Goal: Use online tool/utility: Utilize a website feature to perform a specific function

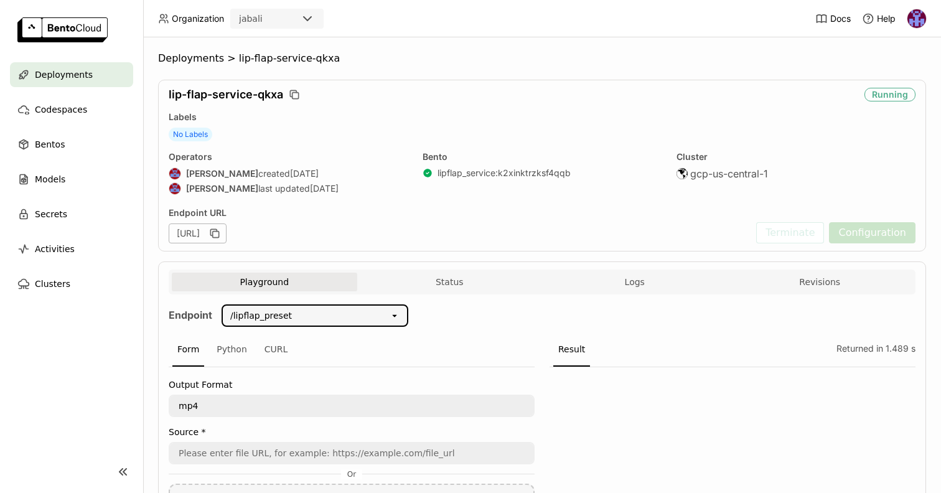
scroll to position [212, 0]
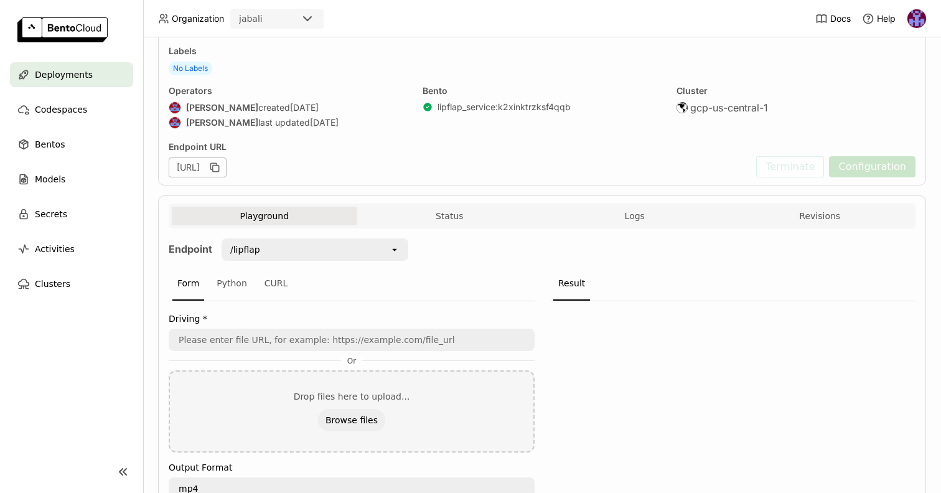
scroll to position [119, 0]
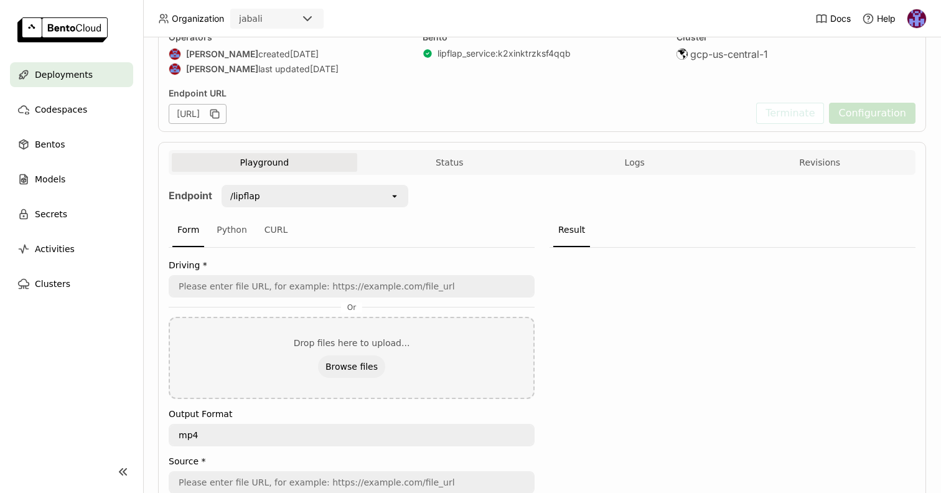
click at [384, 197] on div "/lipflap" at bounding box center [306, 196] width 167 height 20
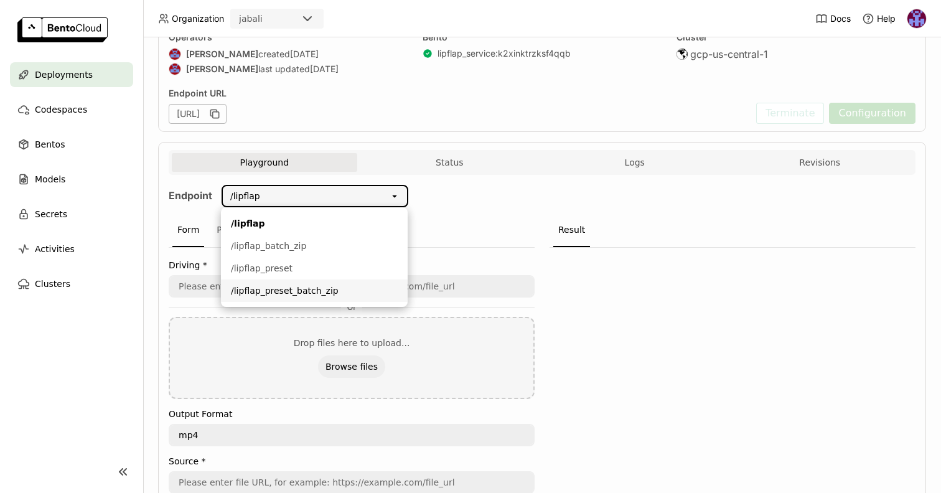
click at [323, 287] on div "/lipflap_preset_batch_zip" at bounding box center [314, 290] width 167 height 12
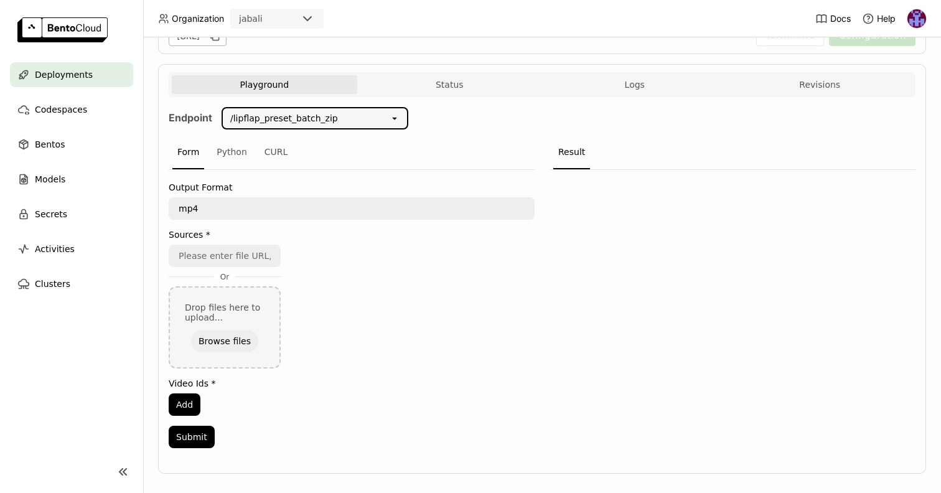
scroll to position [212, 0]
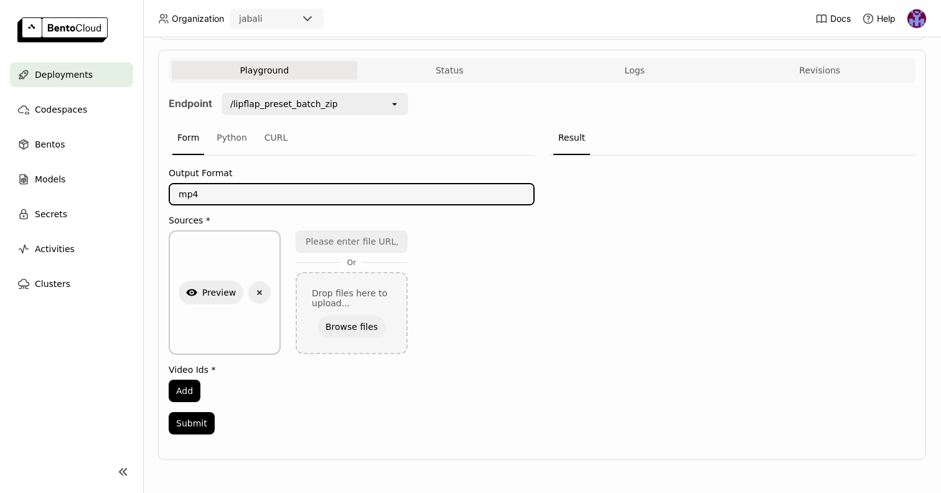
drag, startPoint x: 215, startPoint y: 193, endPoint x: 112, endPoint y: 193, distance: 102.6
click at [112, 193] on main "Deployments Codespaces Bentos Models Secrets Activities Clusters Deployments > …" at bounding box center [470, 246] width 941 height 493
type textarea "ogv"
click at [105, 393] on nav "Deployments Codespaces Bentos Models Secrets Activities Clusters" at bounding box center [71, 248] width 143 height 373
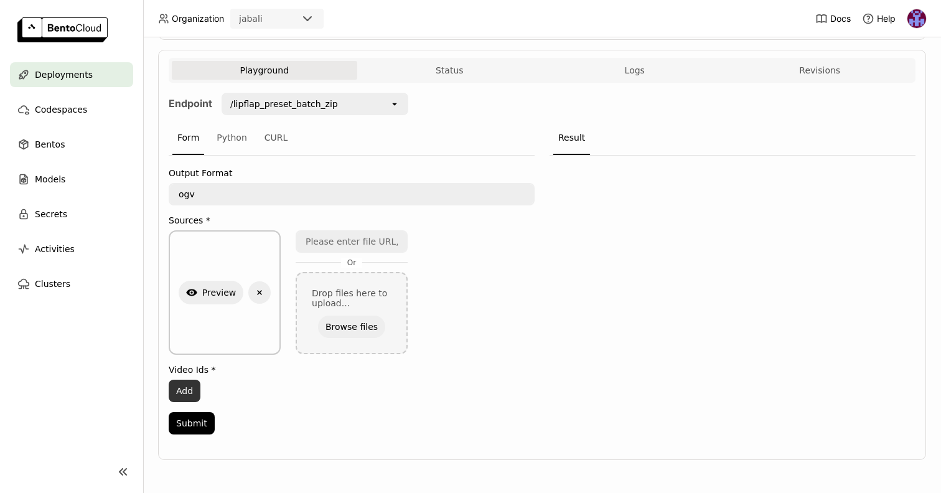
click at [189, 394] on button "Add" at bounding box center [185, 390] width 32 height 22
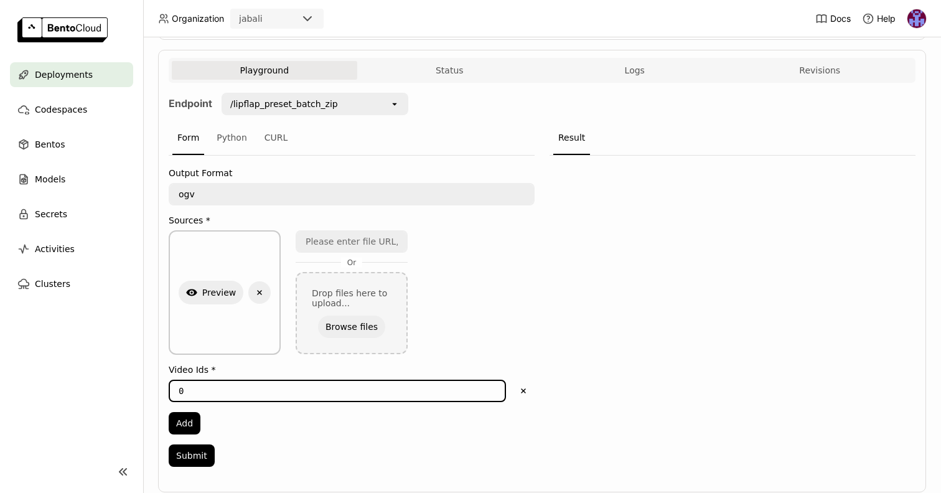
drag, startPoint x: 187, startPoint y: 386, endPoint x: 134, endPoint y: 391, distance: 52.5
click at [139, 390] on main "Deployments Codespaces Bentos Models Secrets Activities Clusters Deployments > …" at bounding box center [470, 246] width 941 height 493
type input "1"
click at [193, 421] on button "Add" at bounding box center [185, 423] width 32 height 22
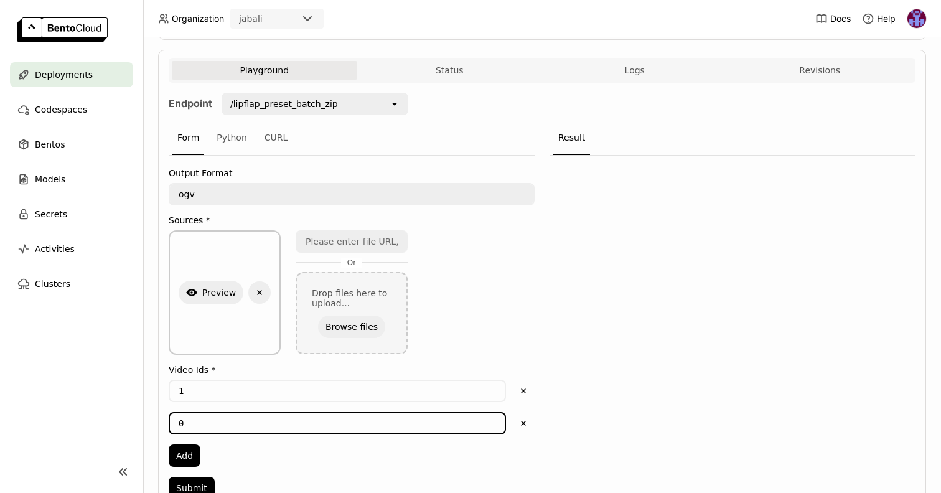
drag, startPoint x: 195, startPoint y: 423, endPoint x: 128, endPoint y: 423, distance: 66.6
click at [154, 424] on div "Deployments > lip-flap-service-qkxa lip-flap-service-qkxa Running Labels No Lab…" at bounding box center [542, 264] width 798 height 455
type input "2"
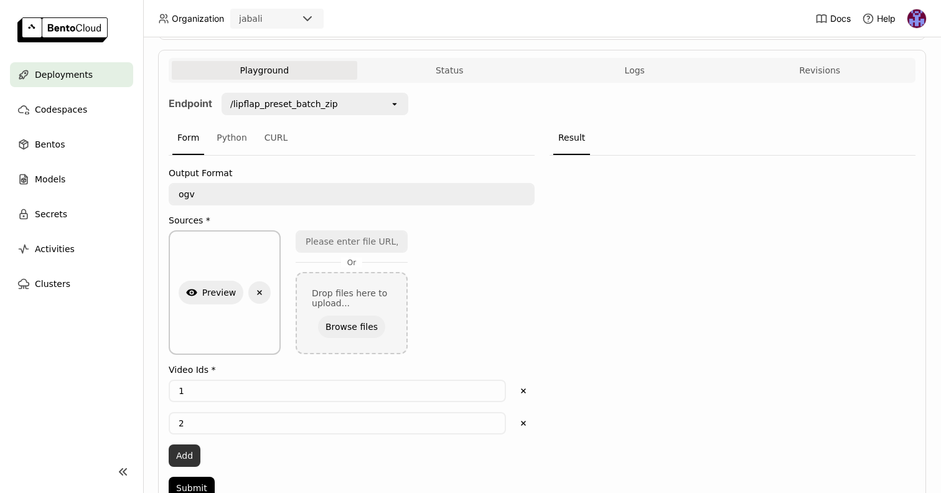
click at [183, 456] on button "Add" at bounding box center [185, 455] width 32 height 22
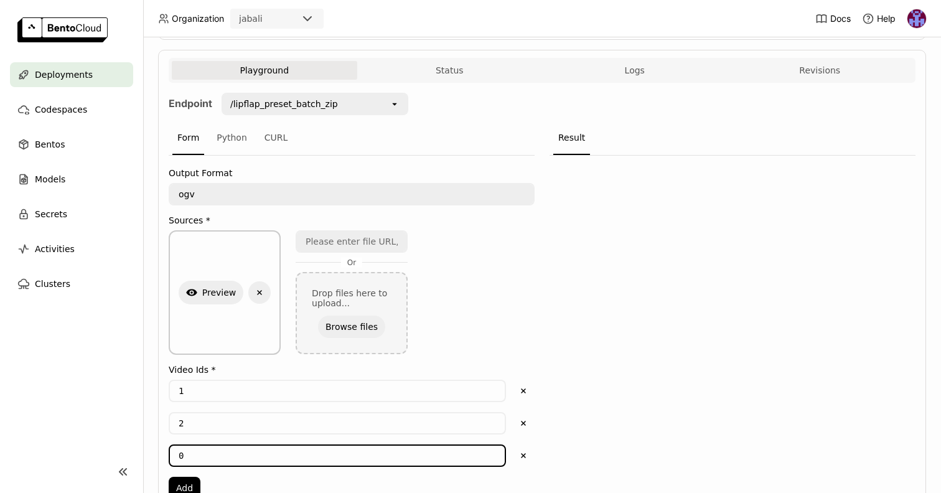
drag, startPoint x: 190, startPoint y: 453, endPoint x: 128, endPoint y: 453, distance: 62.8
click at [130, 453] on main "Deployments Codespaces Bentos Models Secrets Activities Clusters Deployments > …" at bounding box center [470, 246] width 941 height 493
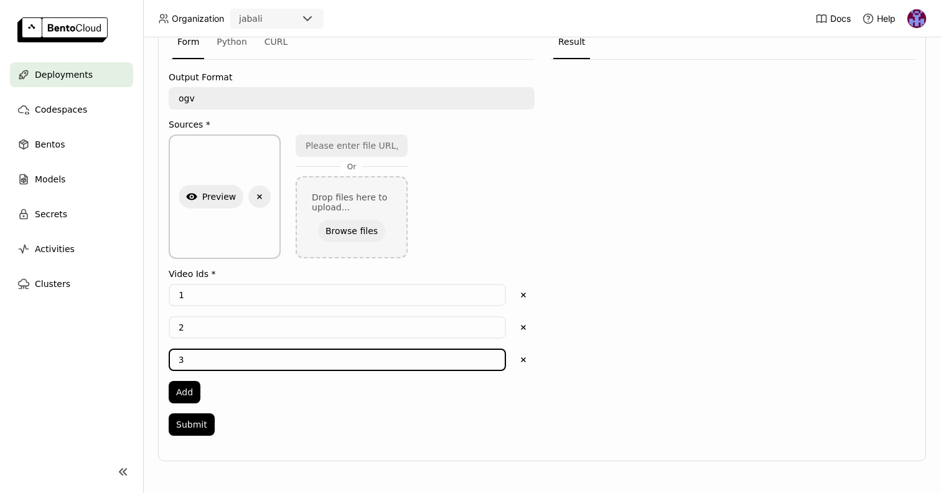
scroll to position [309, 0]
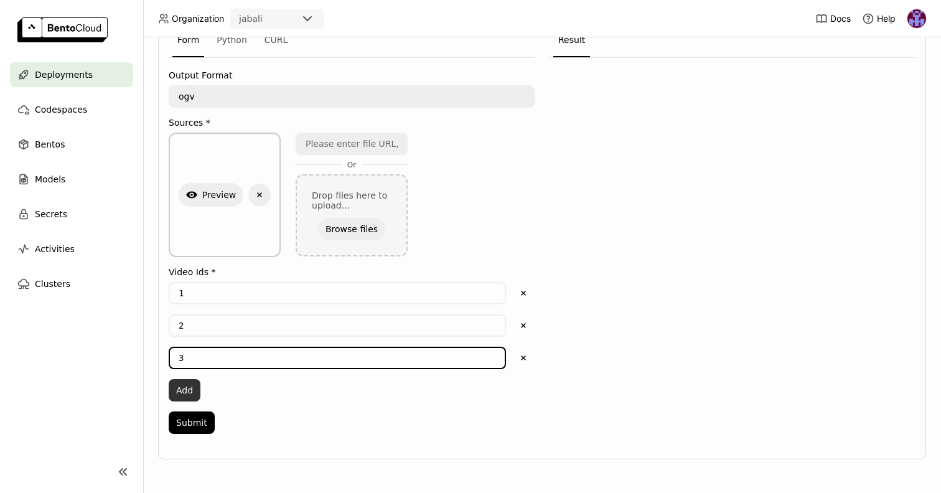
type input "3"
click at [187, 388] on button "Add" at bounding box center [185, 390] width 32 height 22
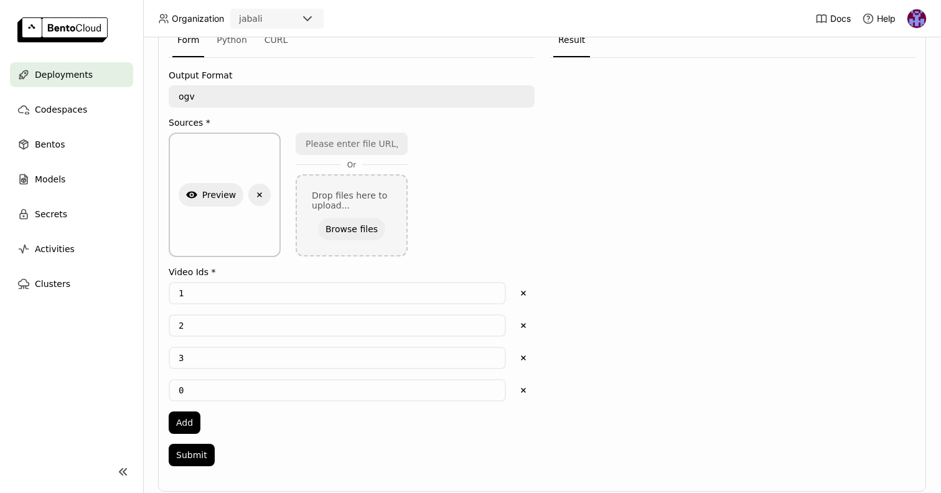
drag, startPoint x: 192, startPoint y: 392, endPoint x: 142, endPoint y: 392, distance: 50.4
click at [149, 391] on div "Deployments > lip-flap-service-qkxa lip-flap-service-qkxa Running Labels No Lab…" at bounding box center [542, 264] width 798 height 455
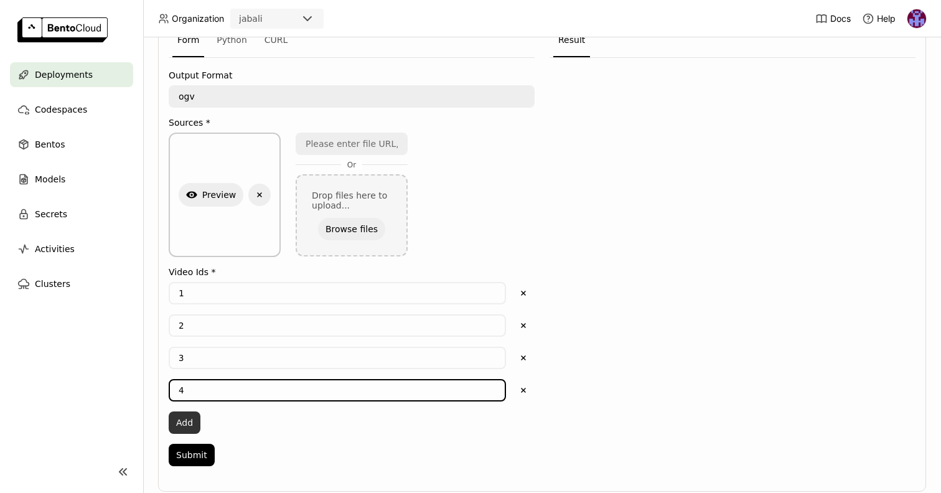
type input "4"
click at [186, 424] on button "Add" at bounding box center [185, 422] width 32 height 22
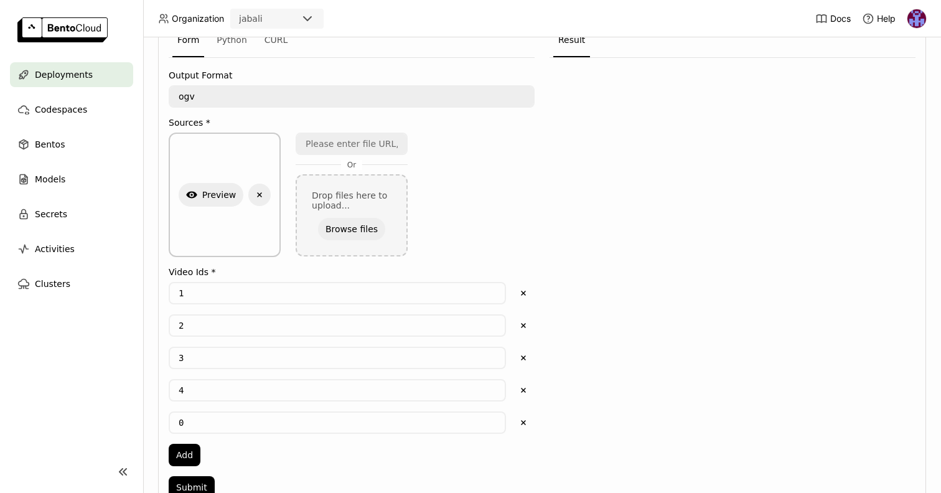
drag, startPoint x: 195, startPoint y: 423, endPoint x: 151, endPoint y: 423, distance: 43.5
click at [152, 423] on div "Deployments > lip-flap-service-qkxa lip-flap-service-qkxa Running Labels No Lab…" at bounding box center [542, 264] width 798 height 455
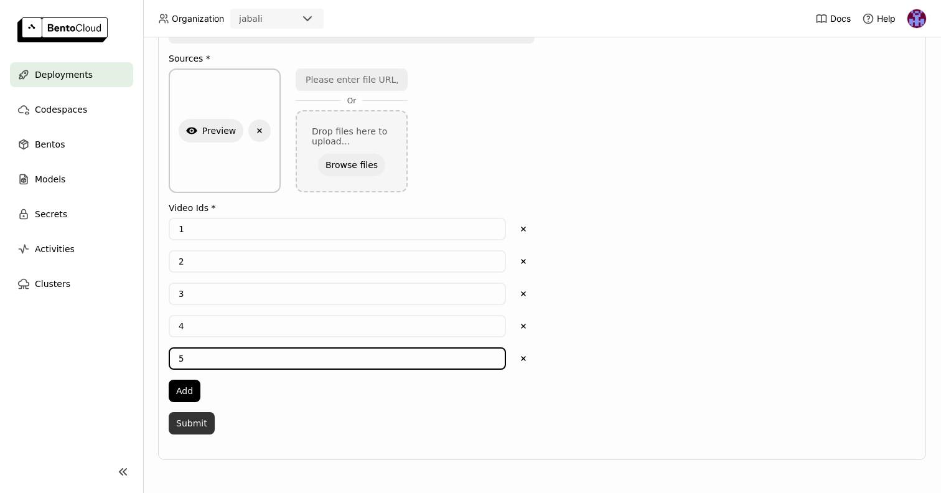
scroll to position [374, 0]
type input "5"
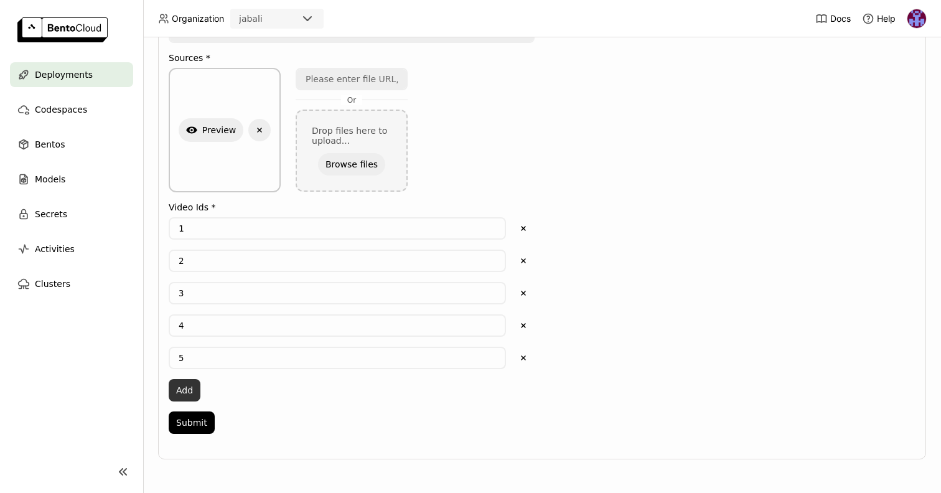
click at [184, 389] on button "Add" at bounding box center [185, 390] width 32 height 22
drag, startPoint x: 194, startPoint y: 390, endPoint x: 145, endPoint y: 389, distance: 49.2
click at [147, 388] on div "Deployments > lip-flap-service-qkxa lip-flap-service-qkxa Running Labels No Lab…" at bounding box center [542, 264] width 798 height 455
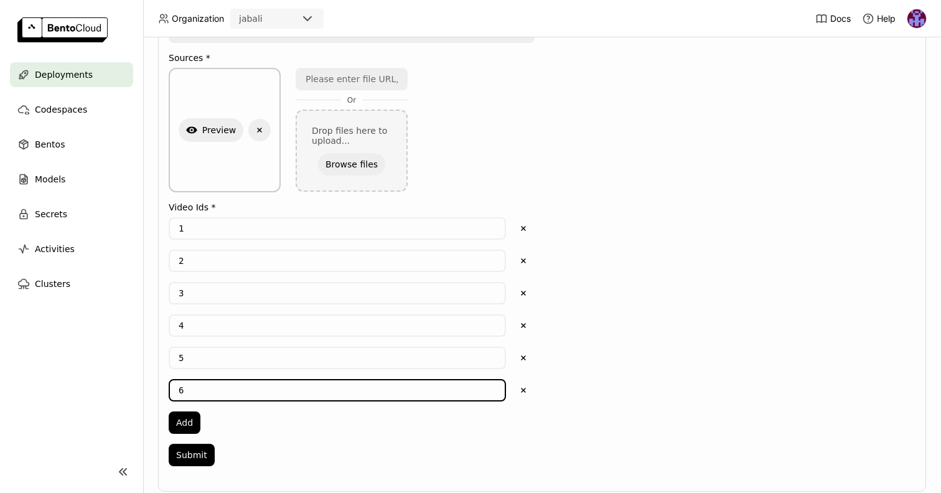
type input "6"
click at [289, 427] on div "1 Delete 2 Delete 3 Delete 4 Delete 5 Delete 6 Delete Add" at bounding box center [352, 325] width 366 height 216
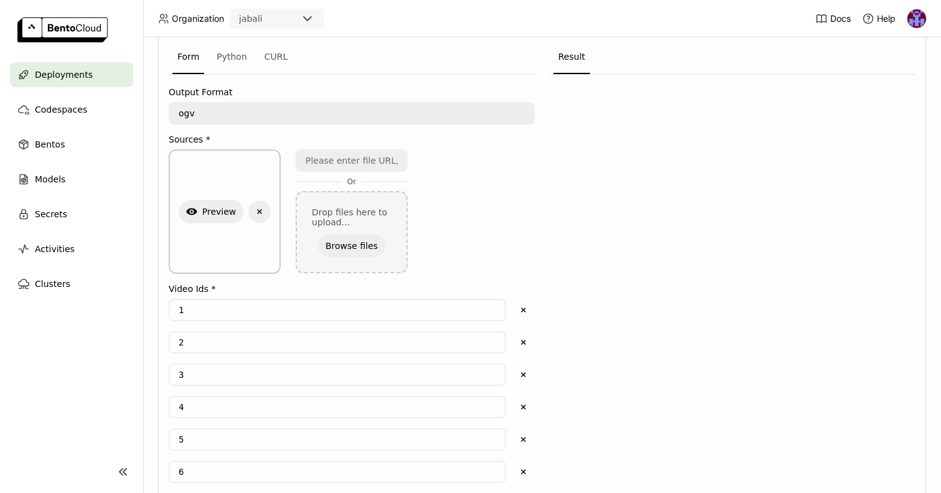
scroll to position [406, 0]
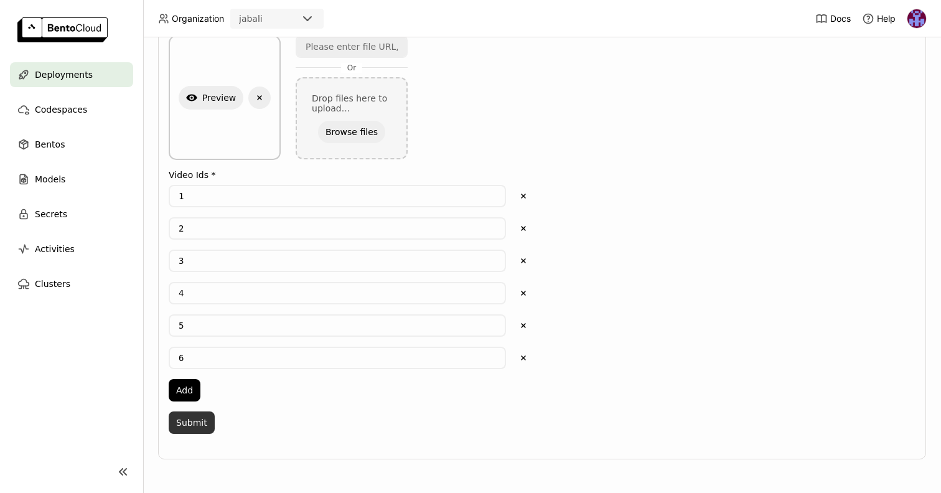
click at [198, 421] on button "Submit" at bounding box center [192, 422] width 46 height 22
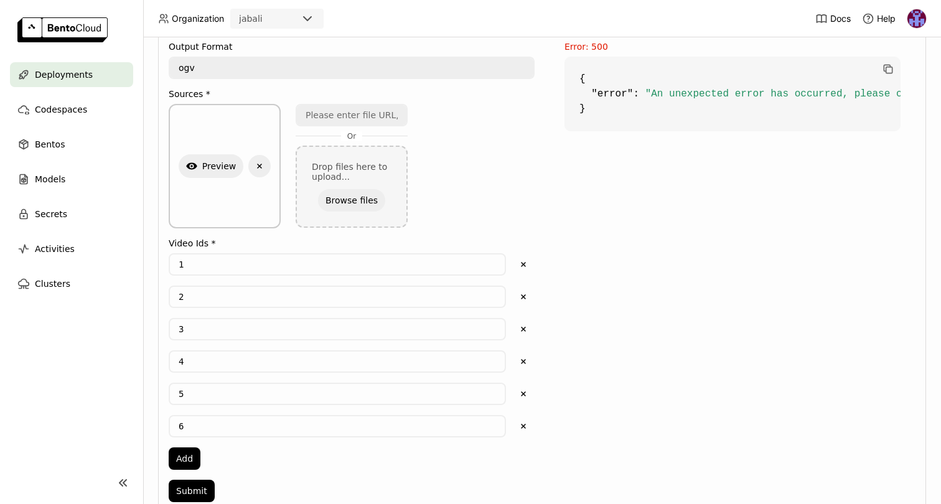
scroll to position [337, 0]
click at [230, 68] on textarea "ogv" at bounding box center [351, 69] width 363 height 20
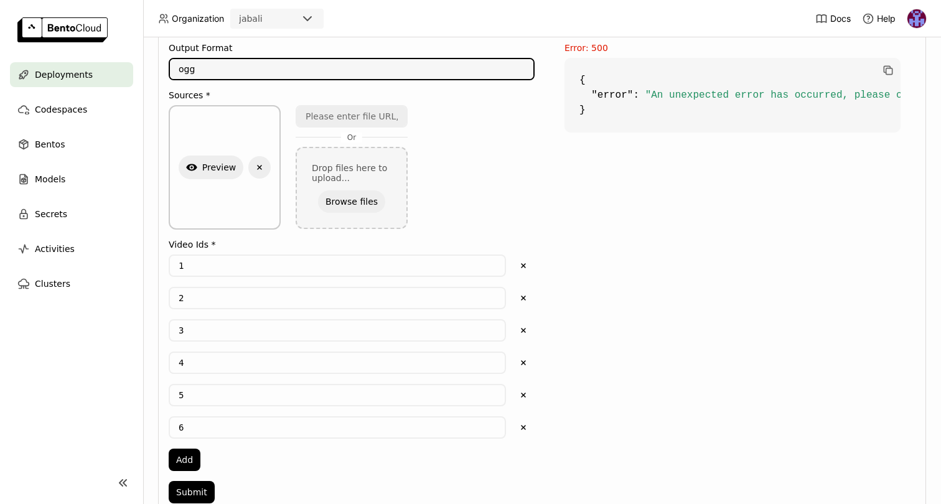
type textarea "ogg"
drag, startPoint x: 710, startPoint y: 320, endPoint x: 697, endPoint y: 313, distance: 14.7
click at [710, 320] on div "Error: 500 { "error" : "An unexpected error has occurred, please check the serv…" at bounding box center [732, 270] width 366 height 480
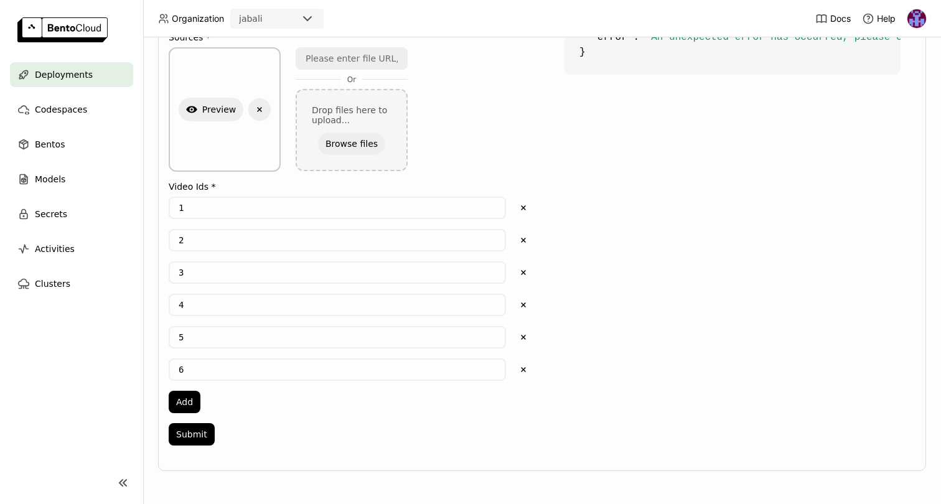
scroll to position [395, 0]
click at [199, 435] on button "Submit" at bounding box center [192, 433] width 46 height 22
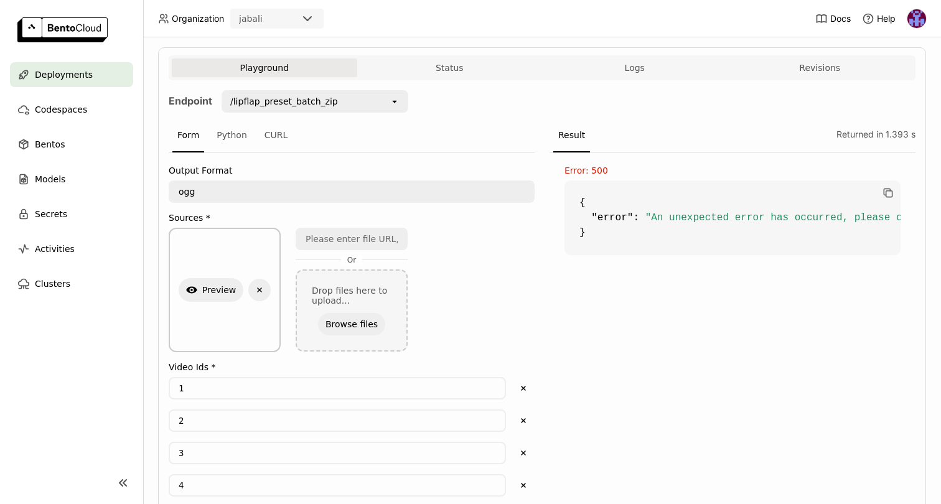
scroll to position [207, 0]
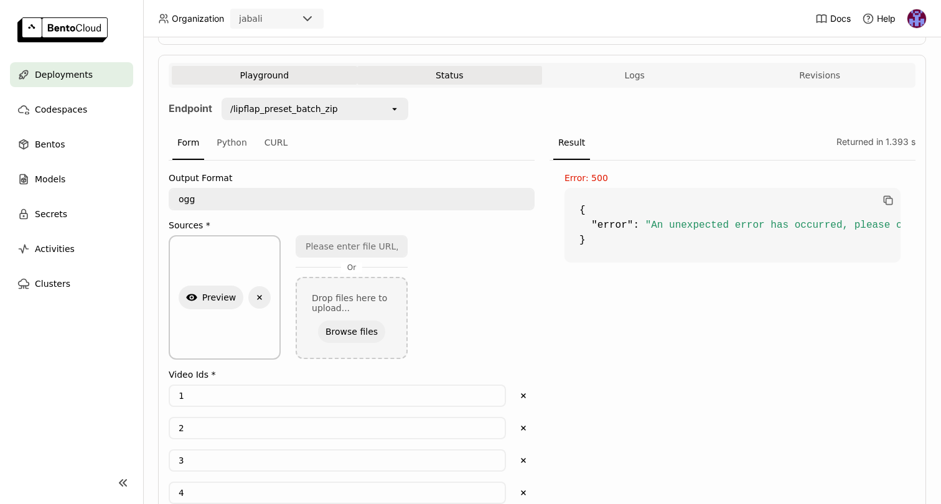
click at [452, 78] on button "Status" at bounding box center [449, 75] width 185 height 19
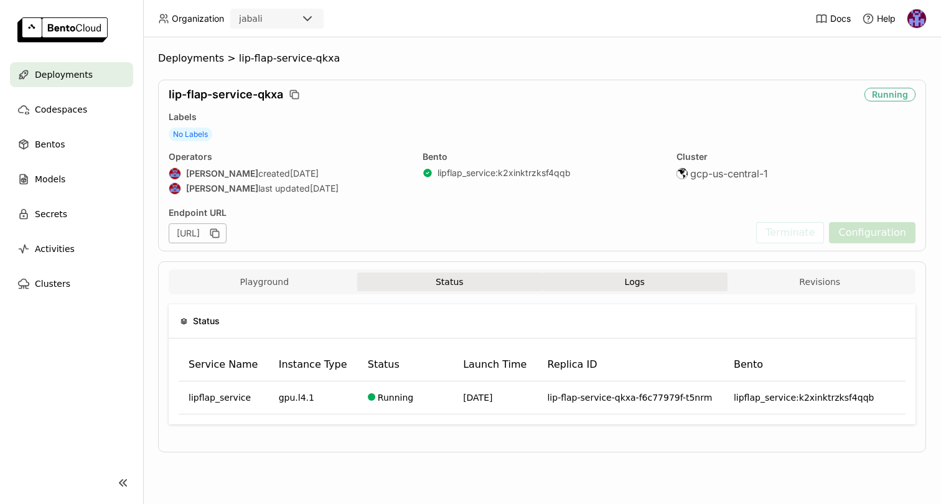
click at [646, 281] on button "Logs" at bounding box center [634, 281] width 185 height 19
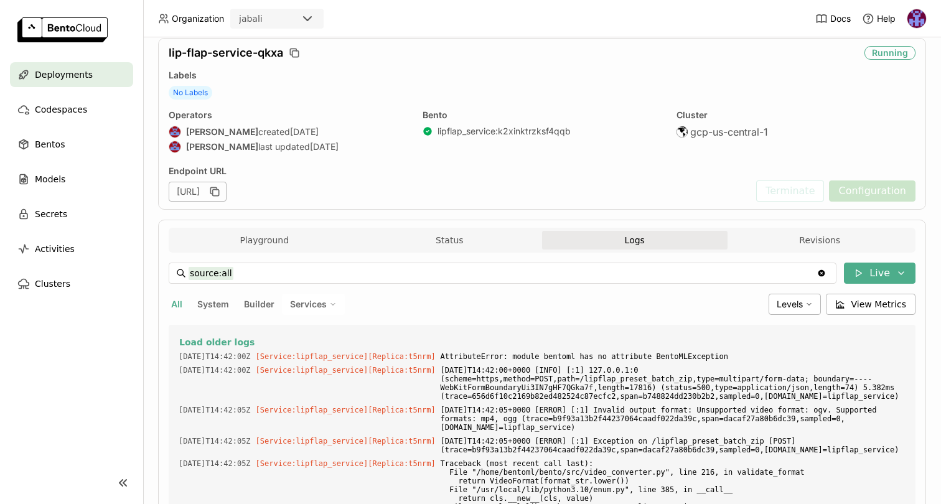
scroll to position [34, 0]
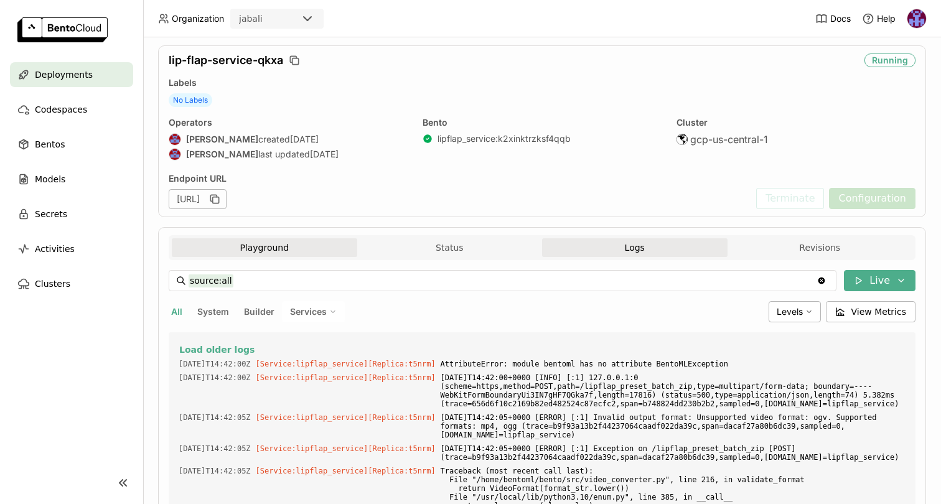
click at [233, 245] on button "Playground" at bounding box center [264, 247] width 185 height 19
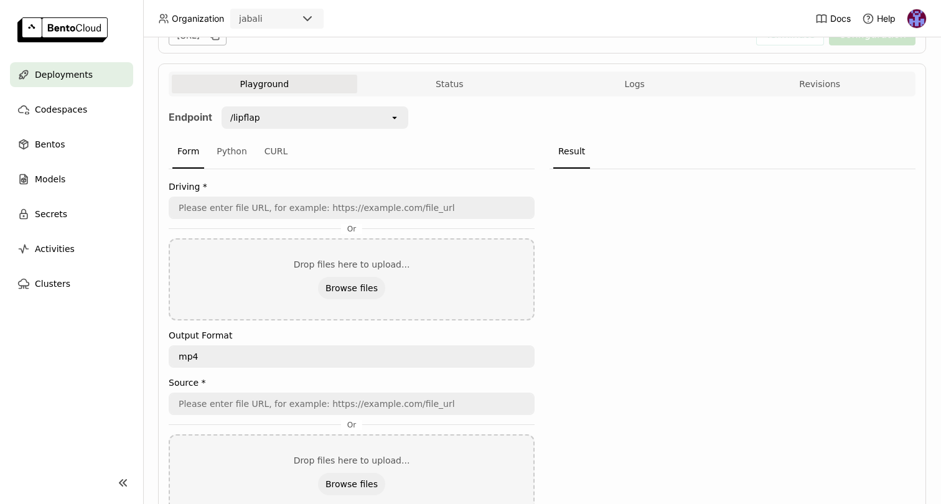
scroll to position [256, 0]
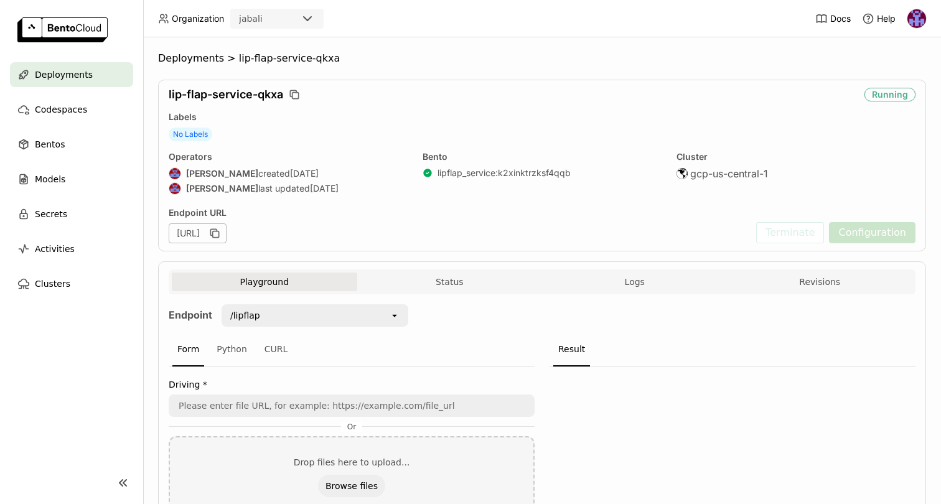
click at [151, 222] on div "Deployments > lip-flap-service-qkxa lip-flap-service-qkxa Running Labels No Lab…" at bounding box center [542, 270] width 798 height 467
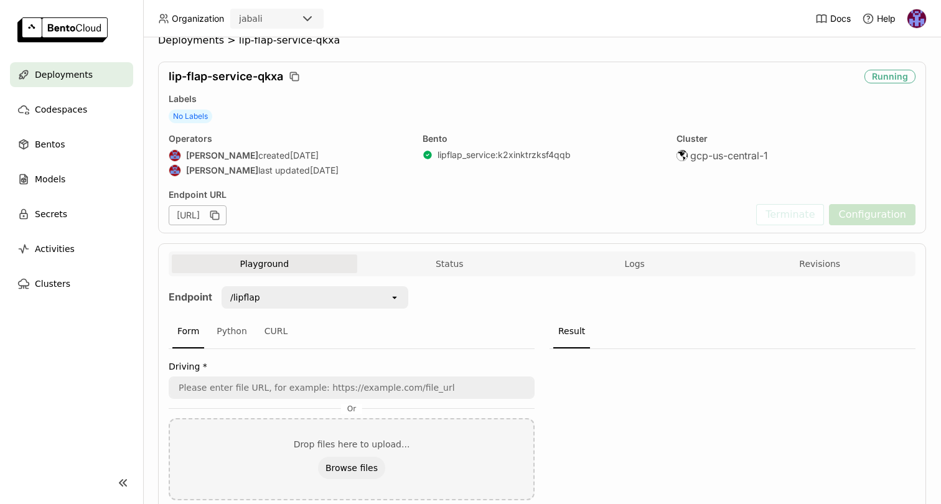
scroll to position [145, 0]
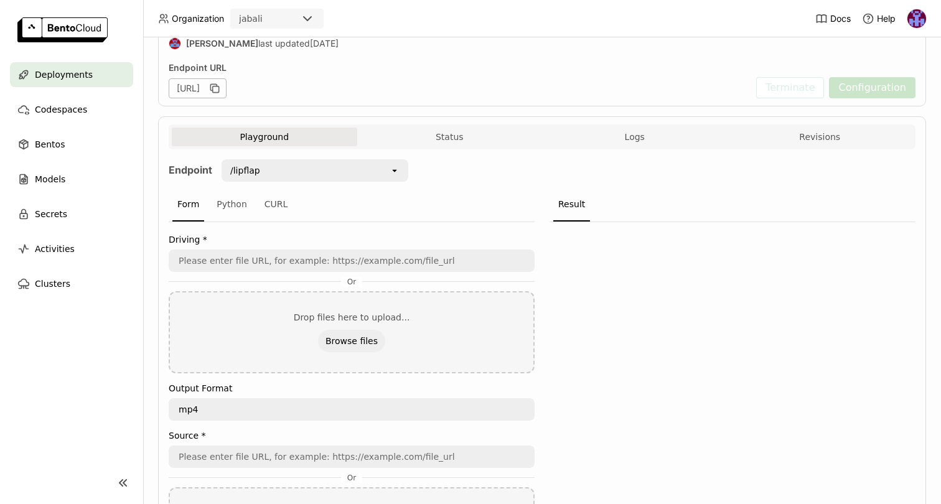
click at [282, 172] on div "/lipflap" at bounding box center [306, 171] width 167 height 20
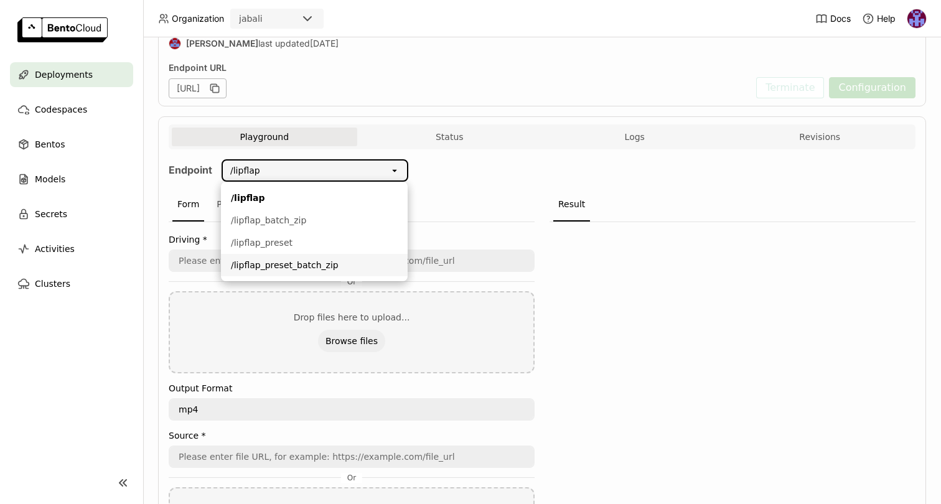
click at [291, 264] on div "/lipflap_preset_batch_zip" at bounding box center [314, 265] width 167 height 12
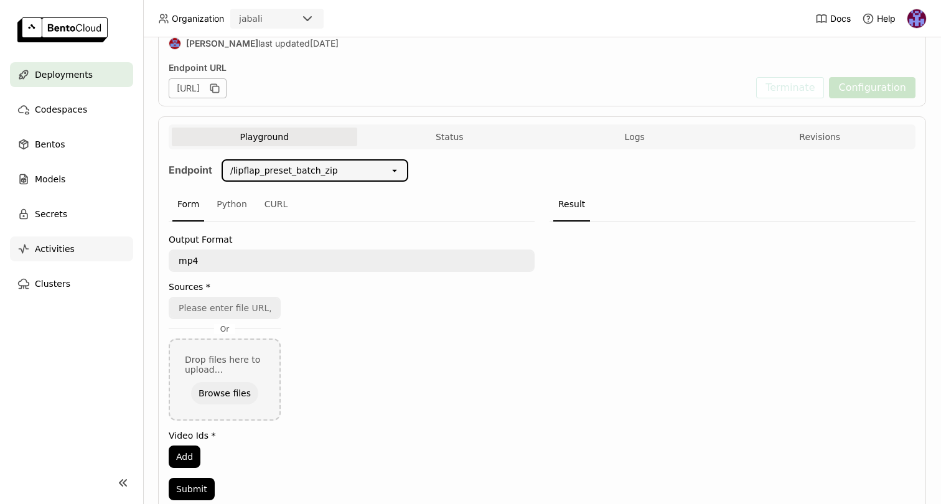
drag, startPoint x: 211, startPoint y: 263, endPoint x: 126, endPoint y: 259, distance: 84.7
click at [128, 259] on main "Deployments Codespaces Bentos Models Secrets Activities Clusters Deployments > …" at bounding box center [470, 252] width 941 height 504
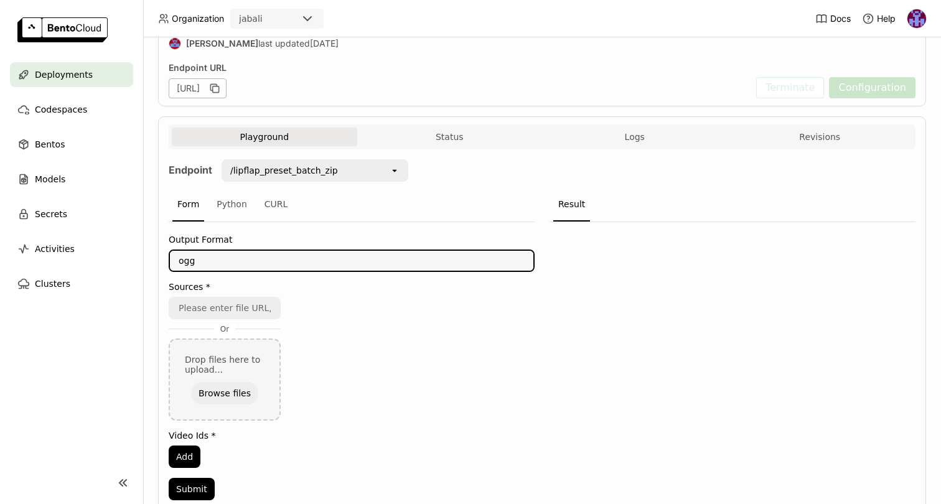
type textarea "ogg"
click at [121, 321] on nav "Deployments Codespaces Bentos Models Secrets Activities Clusters" at bounding box center [71, 254] width 143 height 384
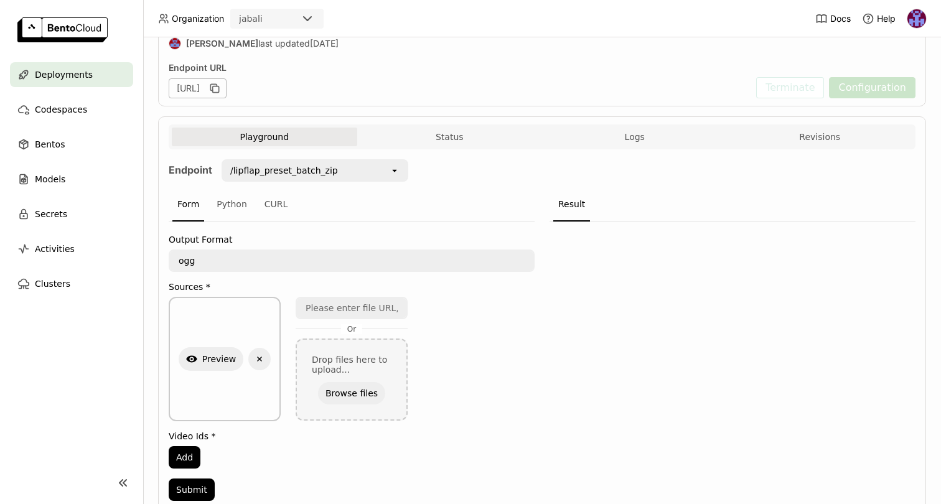
click at [105, 368] on nav "Deployments Codespaces Bentos Models Secrets Activities Clusters" at bounding box center [71, 254] width 143 height 384
click at [187, 453] on button "Add" at bounding box center [185, 457] width 32 height 22
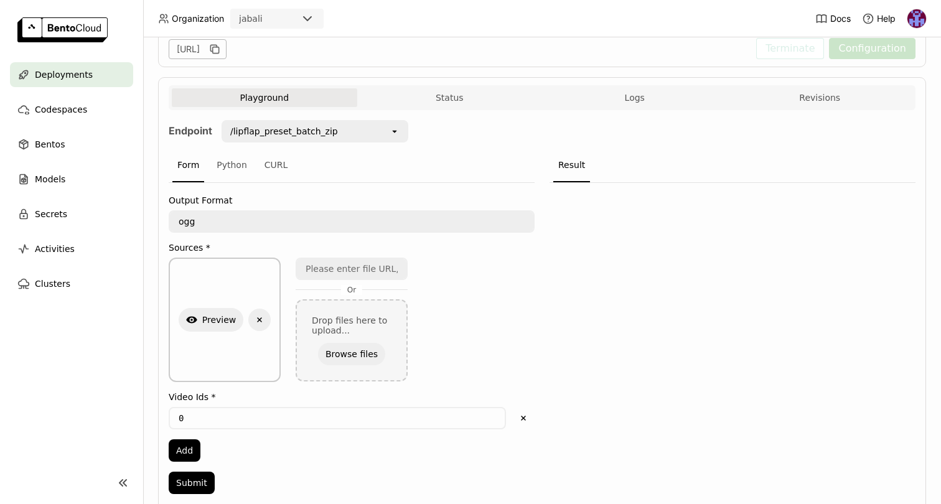
scroll to position [233, 0]
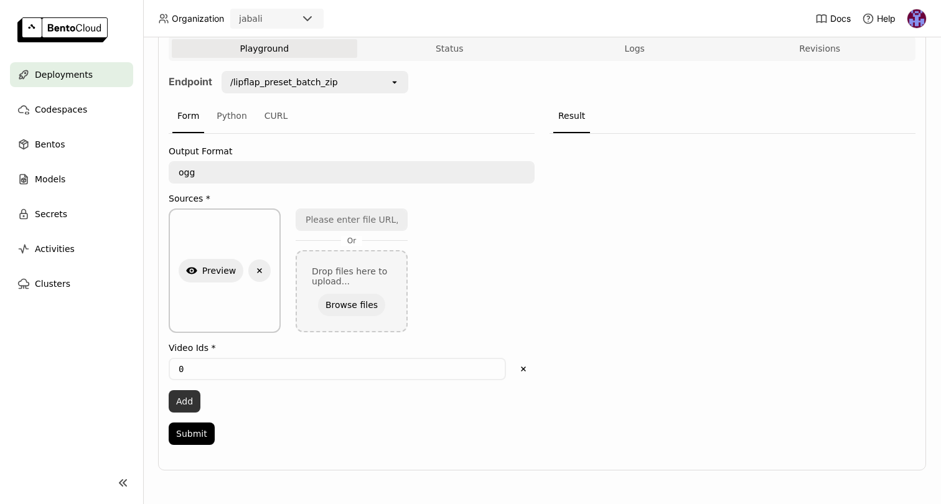
click at [189, 405] on button "Add" at bounding box center [185, 401] width 32 height 22
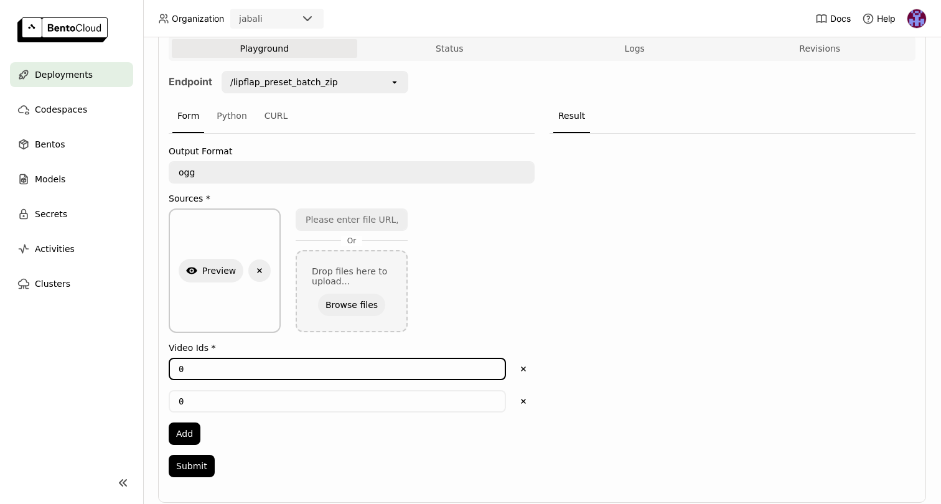
drag, startPoint x: 185, startPoint y: 365, endPoint x: 128, endPoint y: 361, distance: 56.7
click at [129, 361] on main "Deployments Codespaces Bentos Models Secrets Activities Clusters Deployments > …" at bounding box center [470, 252] width 941 height 504
type input "1"
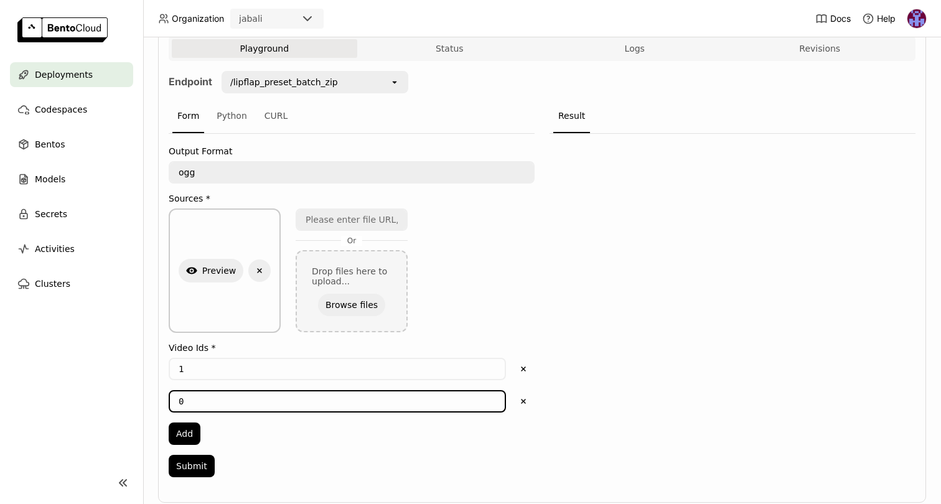
drag, startPoint x: 192, startPoint y: 401, endPoint x: 133, endPoint y: 404, distance: 59.8
click at [133, 404] on main "Deployments Codespaces Bentos Models Secrets Activities Clusters Deployments > …" at bounding box center [470, 252] width 941 height 504
type input "2"
click at [129, 403] on nav "Deployments Codespaces Bentos Models Secrets Activities Clusters" at bounding box center [71, 254] width 143 height 384
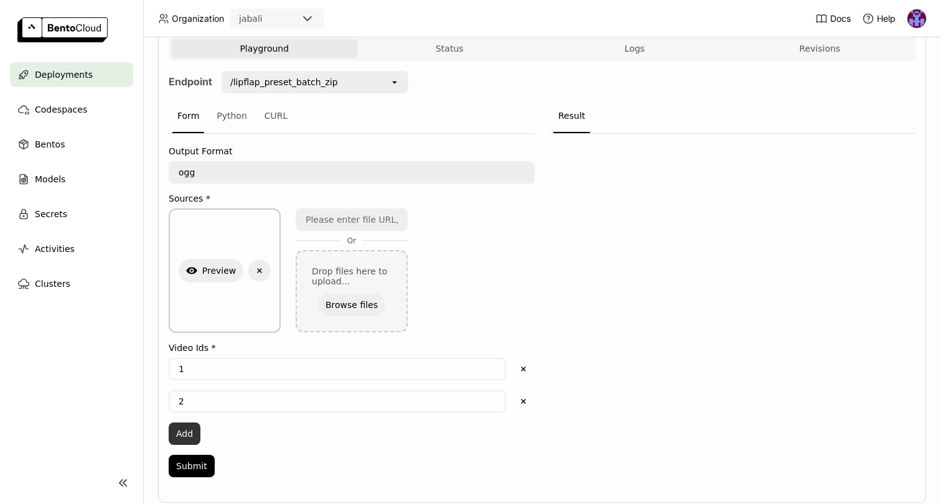
click at [182, 426] on button "Add" at bounding box center [185, 433] width 32 height 22
drag, startPoint x: 188, startPoint y: 437, endPoint x: 117, endPoint y: 437, distance: 70.9
click at [117, 437] on main "Deployments Codespaces Bentos Models Secrets Activities Clusters Deployments > …" at bounding box center [470, 252] width 941 height 504
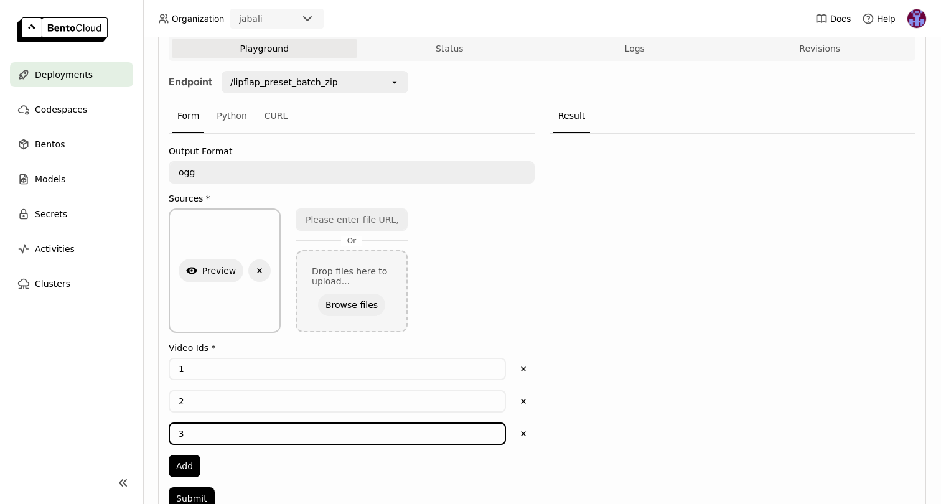
type input "3"
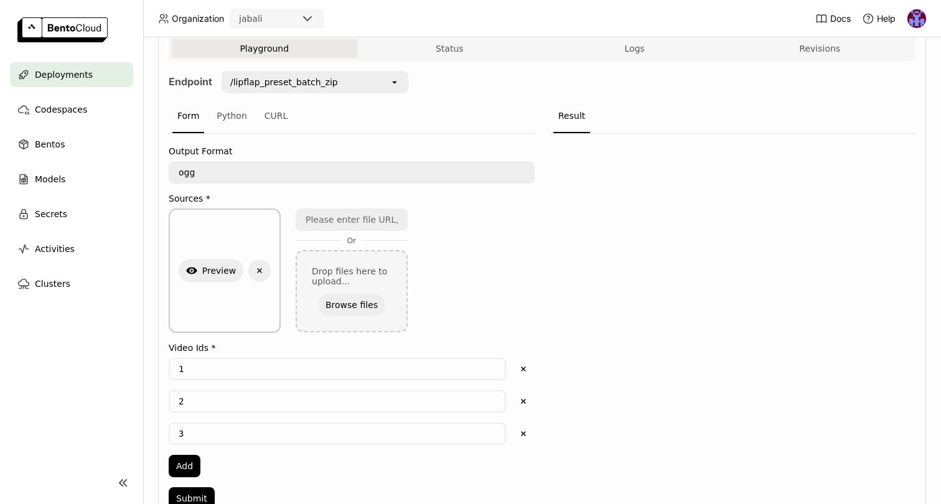
click at [97, 430] on nav "Deployments Codespaces Bentos Models Secrets Activities Clusters" at bounding box center [71, 254] width 143 height 384
click at [188, 467] on button "Add" at bounding box center [185, 466] width 32 height 22
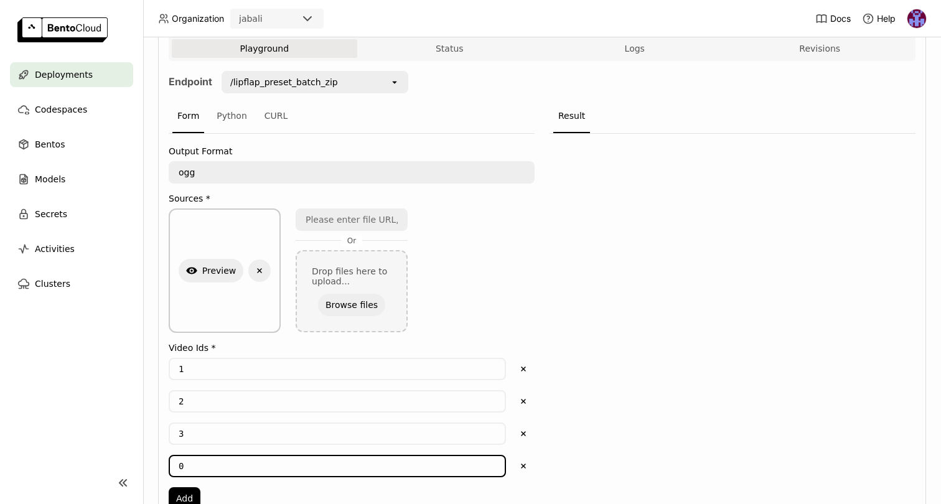
drag, startPoint x: 190, startPoint y: 463, endPoint x: 114, endPoint y: 460, distance: 75.9
click at [114, 460] on main "Deployments Codespaces Bentos Models Secrets Activities Clusters Deployments > …" at bounding box center [470, 252] width 941 height 504
type input "4"
click at [185, 491] on button "Add" at bounding box center [185, 498] width 32 height 22
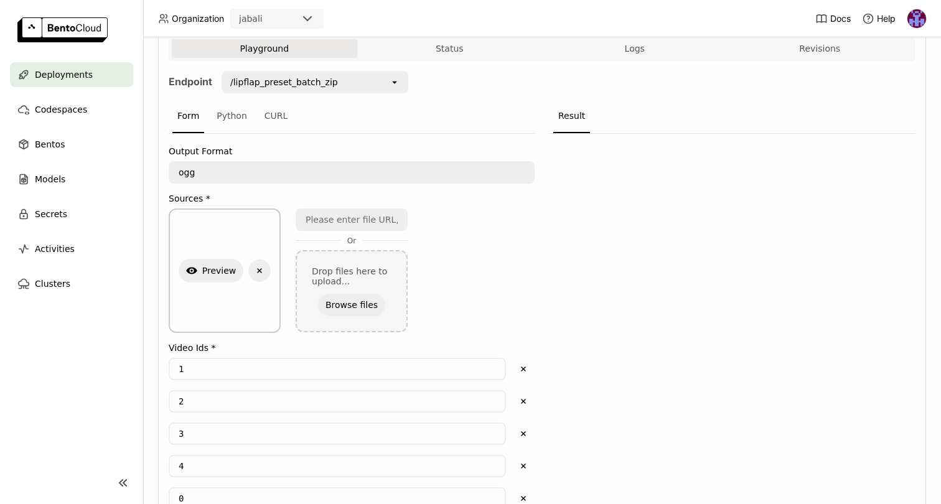
scroll to position [363, 0]
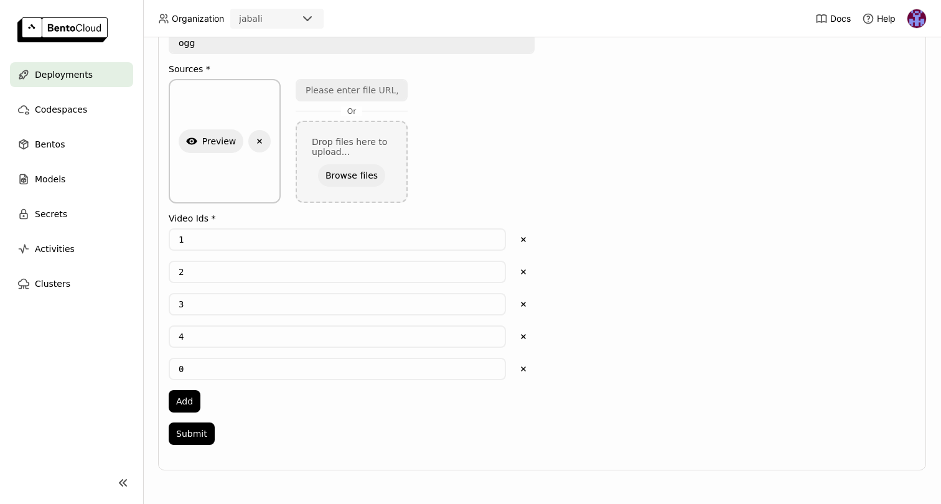
drag, startPoint x: 196, startPoint y: 362, endPoint x: 95, endPoint y: 363, distance: 100.8
click at [94, 362] on main "Deployments Codespaces Bentos Models Secrets Activities Clusters Deployments > …" at bounding box center [470, 252] width 941 height 504
drag, startPoint x: 190, startPoint y: 368, endPoint x: 146, endPoint y: 368, distance: 44.2
click at [146, 368] on div "Deployments > lip-flap-service-qkxa lip-flap-service-qkxa Running Labels No Lab…" at bounding box center [542, 270] width 798 height 467
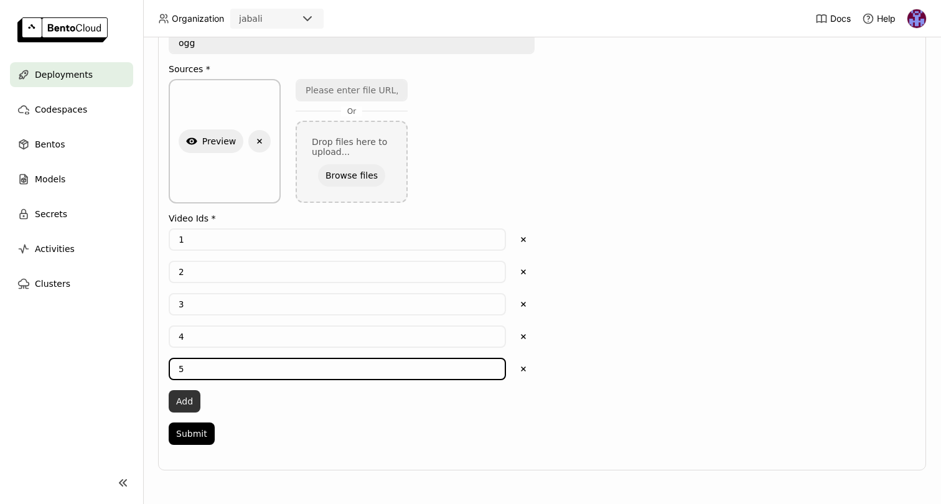
type input "5"
click at [185, 395] on button "Add" at bounding box center [185, 401] width 32 height 22
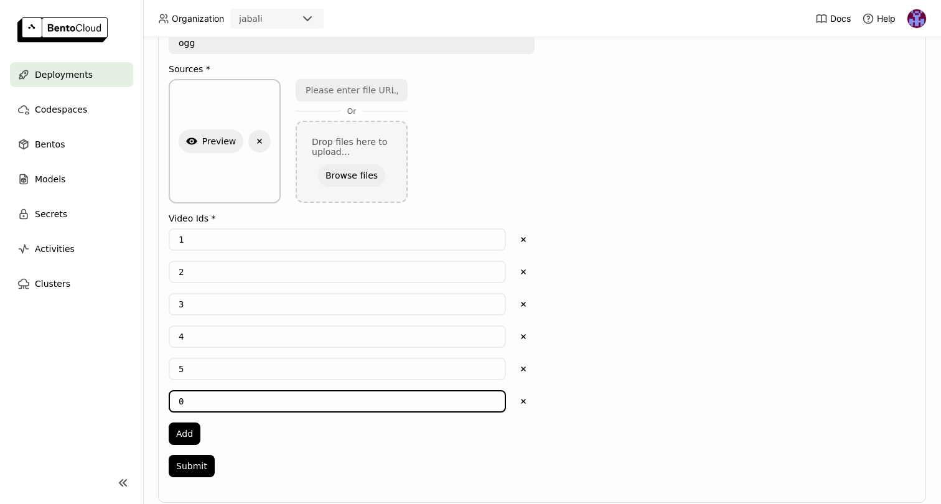
drag, startPoint x: 193, startPoint y: 402, endPoint x: 144, endPoint y: 402, distance: 49.8
click at [144, 402] on div "Deployments > lip-flap-service-qkxa lip-flap-service-qkxa Running Labels No Lab…" at bounding box center [542, 270] width 798 height 467
type input "6"
click at [394, 441] on div "1 Delete 2 Delete 3 Delete 4 Delete 5 Delete 6 Delete Add" at bounding box center [352, 336] width 366 height 216
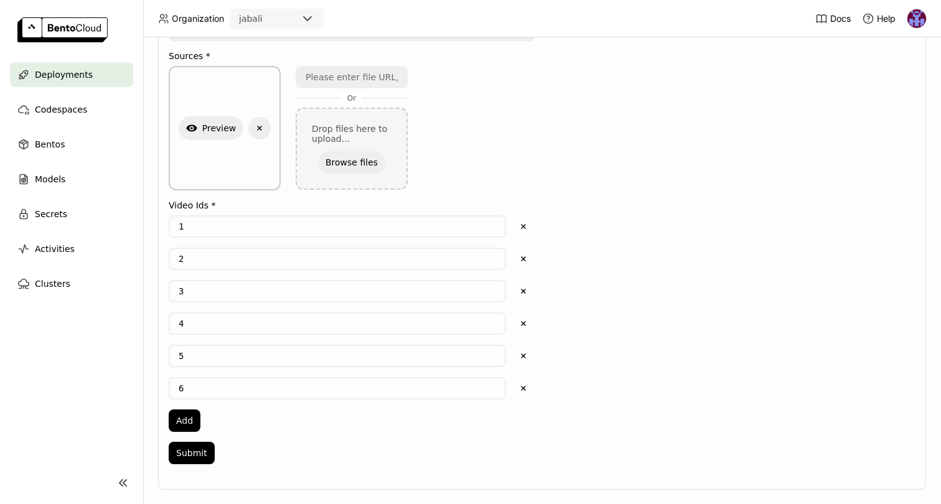
scroll to position [395, 0]
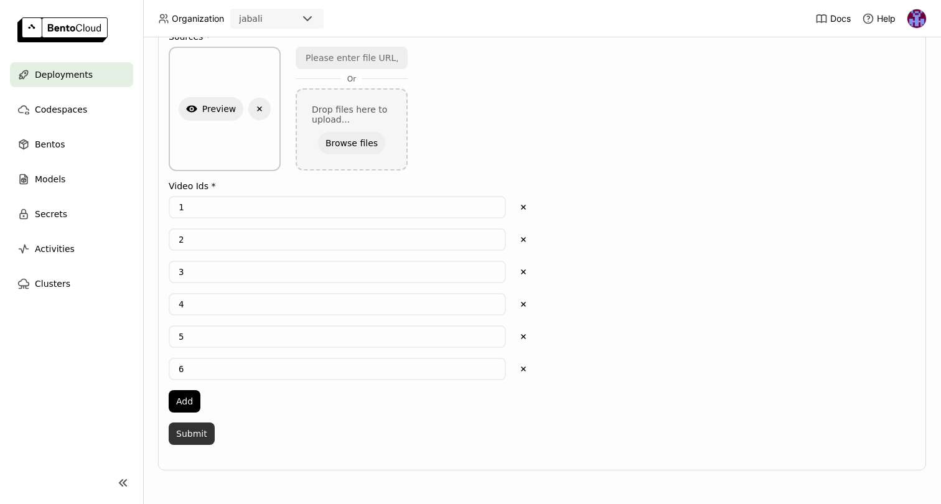
click at [186, 435] on button "Submit" at bounding box center [192, 433] width 46 height 22
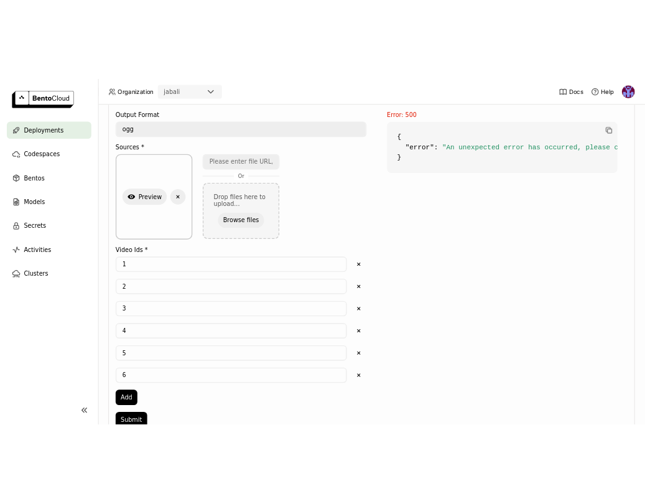
scroll to position [337, 0]
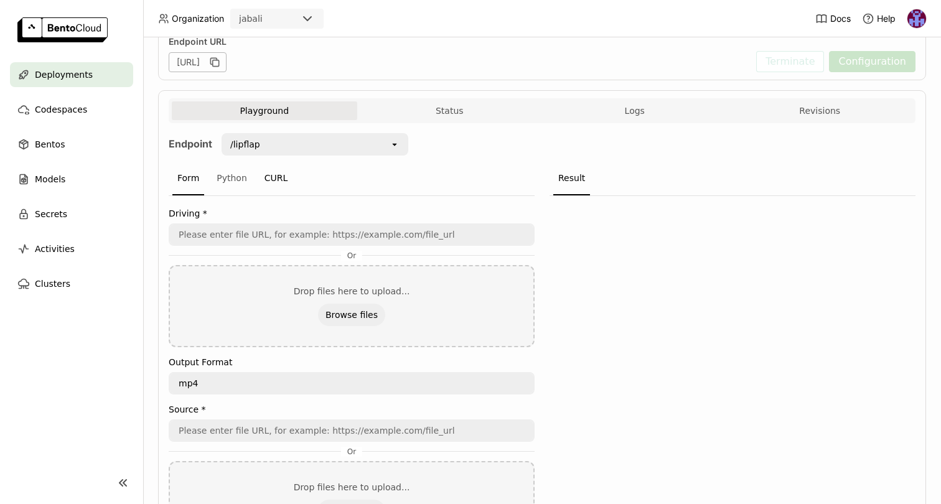
scroll to position [170, 0]
click at [276, 143] on div "/lipflap" at bounding box center [306, 145] width 167 height 20
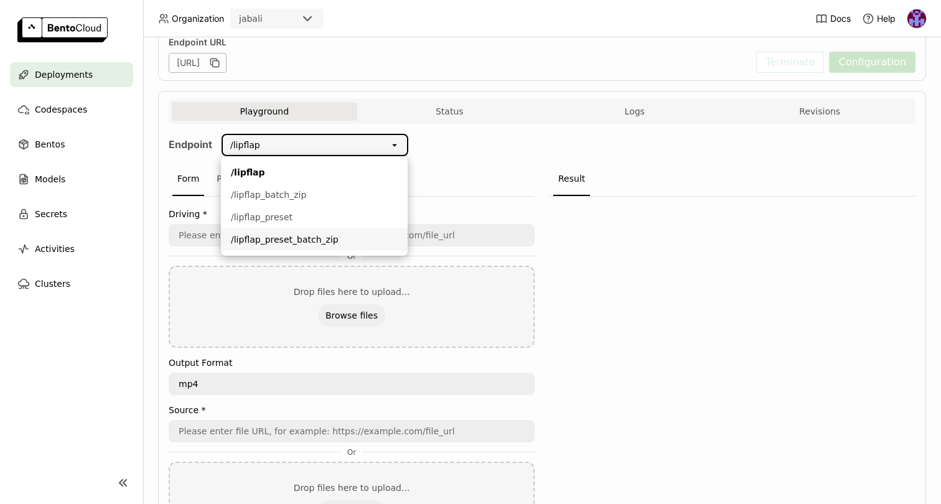
click at [278, 239] on div "/lipflap_preset_batch_zip" at bounding box center [314, 239] width 167 height 12
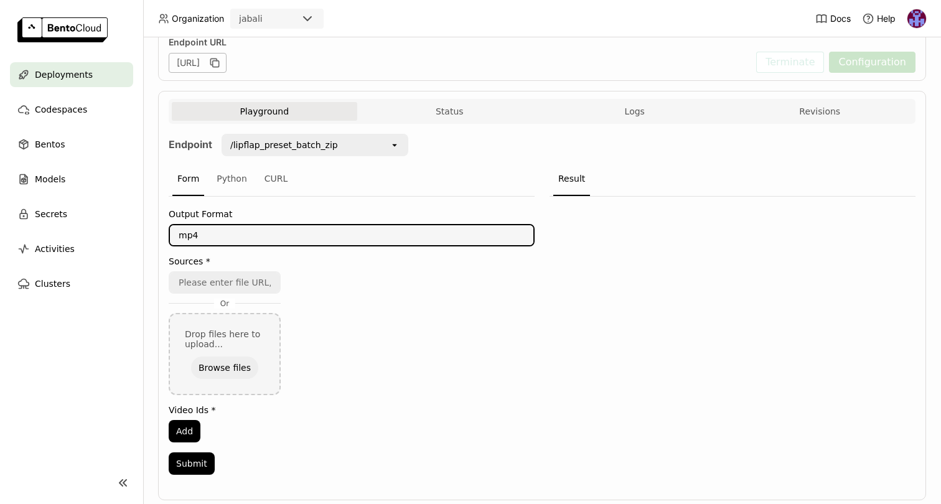
drag, startPoint x: 208, startPoint y: 235, endPoint x: 113, endPoint y: 228, distance: 96.0
click at [113, 229] on main "Deployments Codespaces Bentos Models Secrets Activities Clusters Deployments > …" at bounding box center [470, 252] width 941 height 504
type textarea "g"
type textarea "ogg"
click at [131, 338] on nav "Deployments Codespaces Bentos Models Secrets Activities Clusters" at bounding box center [71, 254] width 143 height 384
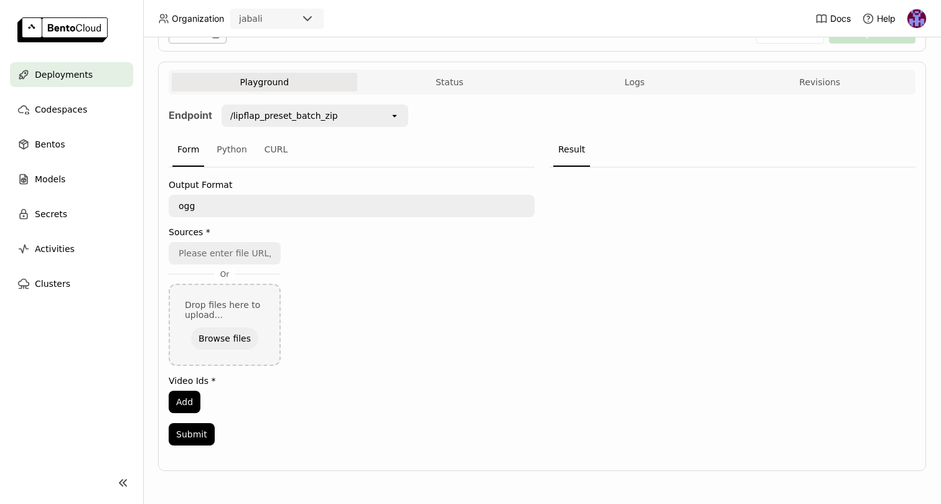
scroll to position [200, 0]
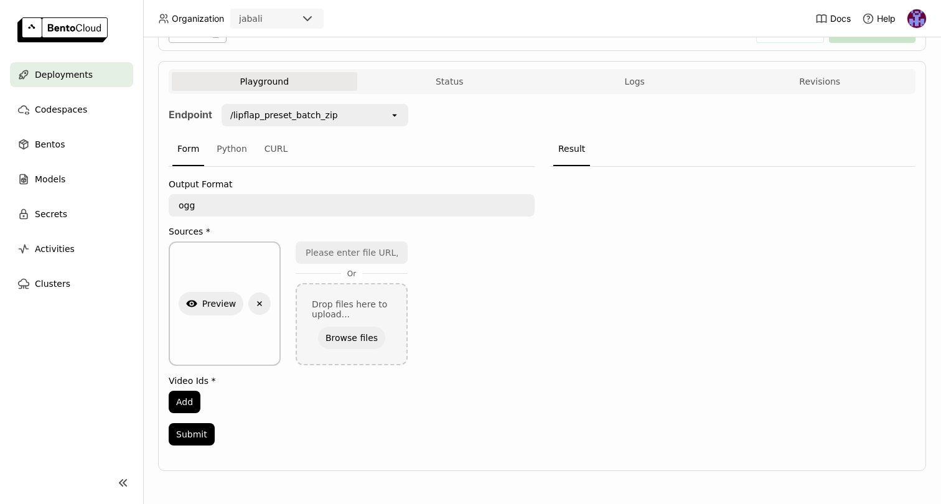
click at [121, 333] on nav "Deployments Codespaces Bentos Models Secrets Activities Clusters" at bounding box center [71, 254] width 143 height 384
click at [185, 395] on button "Add" at bounding box center [185, 401] width 32 height 22
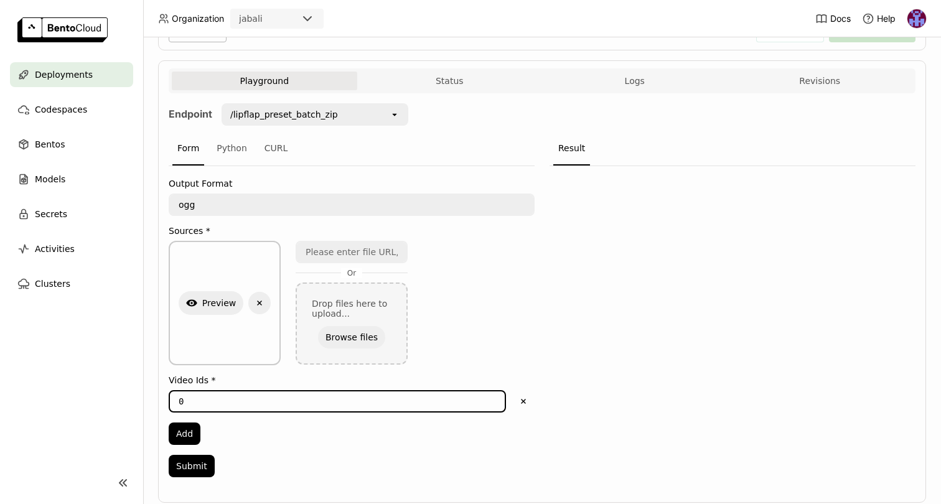
drag, startPoint x: 177, startPoint y: 403, endPoint x: 104, endPoint y: 402, distance: 73.4
click at [104, 402] on main "Deployments Codespaces Bentos Models Secrets Activities Clusters Deployments > …" at bounding box center [470, 252] width 941 height 504
type input "1"
click at [179, 432] on button "Add" at bounding box center [185, 433] width 32 height 22
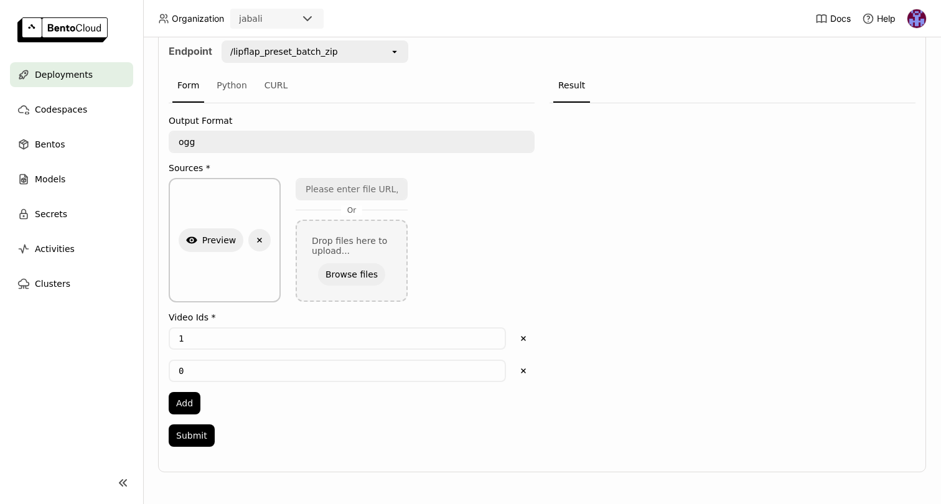
scroll to position [266, 0]
drag, startPoint x: 200, startPoint y: 369, endPoint x: 116, endPoint y: 368, distance: 83.4
click at [116, 368] on main "Deployments Codespaces Bentos Models Secrets Activities Clusters Deployments > …" at bounding box center [470, 252] width 941 height 504
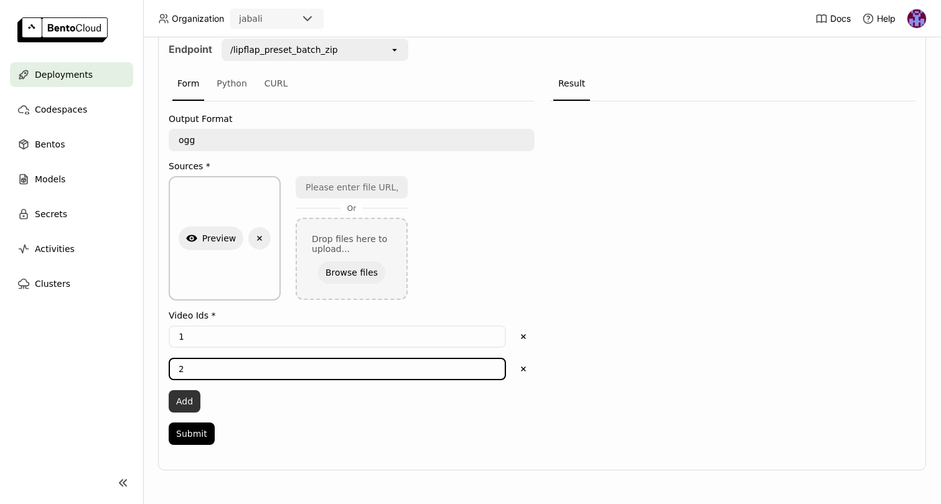
type input "2"
click at [192, 402] on button "Add" at bounding box center [185, 401] width 32 height 22
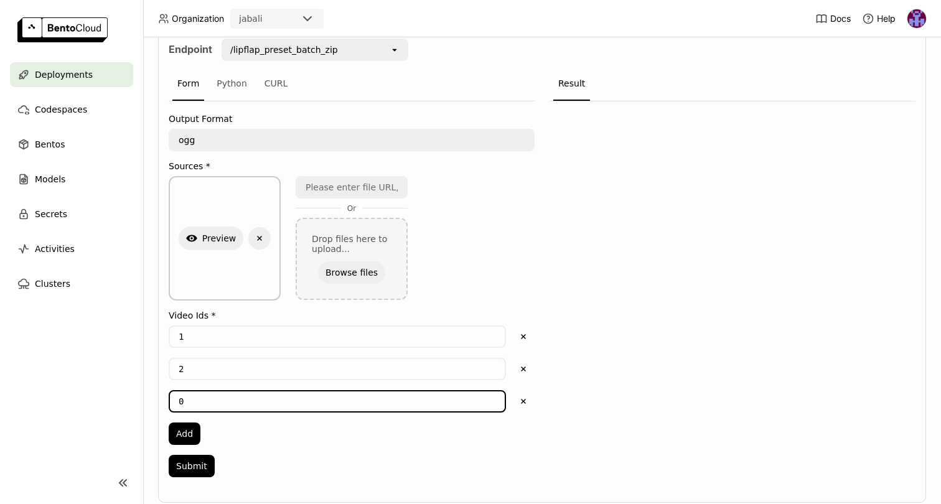
drag, startPoint x: 193, startPoint y: 403, endPoint x: 126, endPoint y: 401, distance: 67.2
click at [129, 401] on main "Deployments Codespaces Bentos Models Secrets Activities Clusters Deployments > …" at bounding box center [470, 252] width 941 height 504
type input "3"
click at [183, 427] on button "Add" at bounding box center [185, 433] width 32 height 22
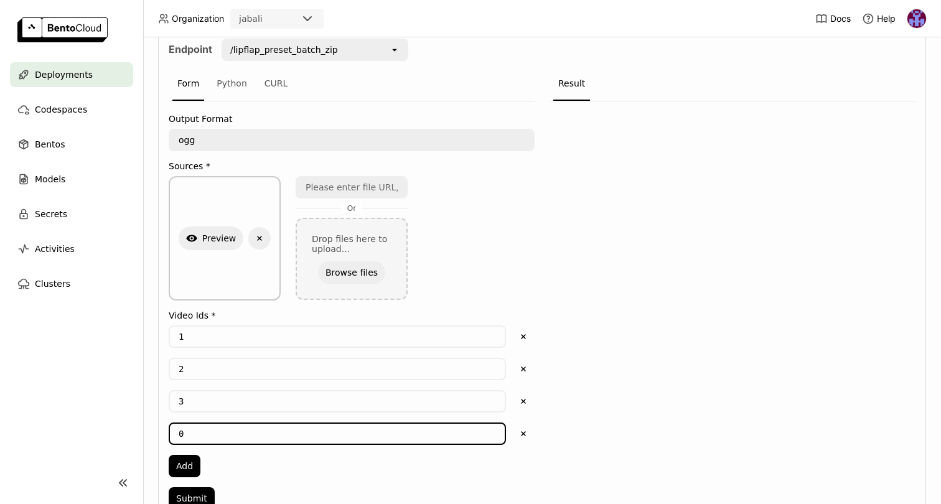
drag, startPoint x: 192, startPoint y: 428, endPoint x: 124, endPoint y: 432, distance: 67.3
click at [124, 433] on main "Deployments Codespaces Bentos Models Secrets Activities Clusters Deployments > …" at bounding box center [470, 252] width 941 height 504
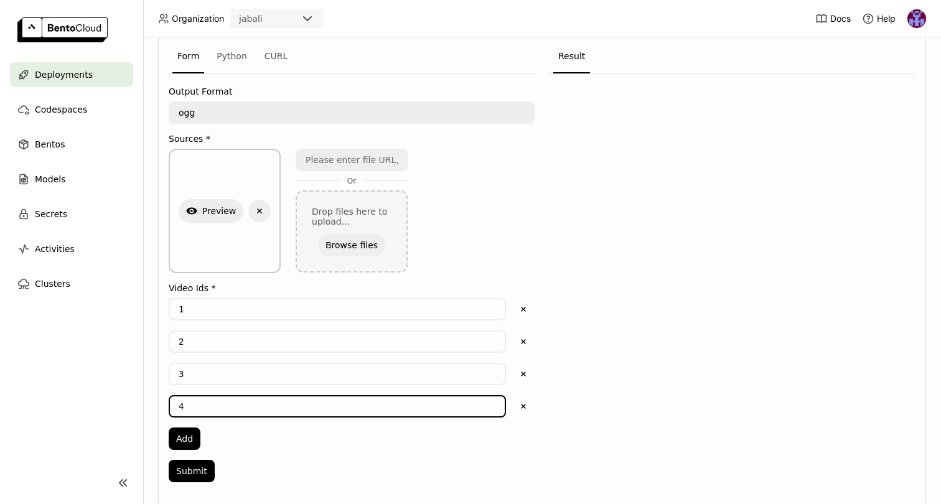
scroll to position [330, 0]
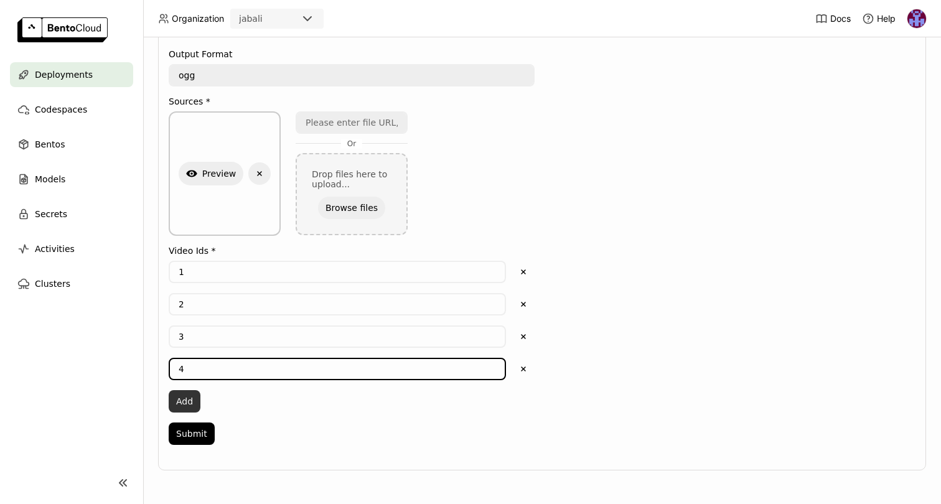
type input "4"
click at [186, 404] on button "Add" at bounding box center [185, 401] width 32 height 22
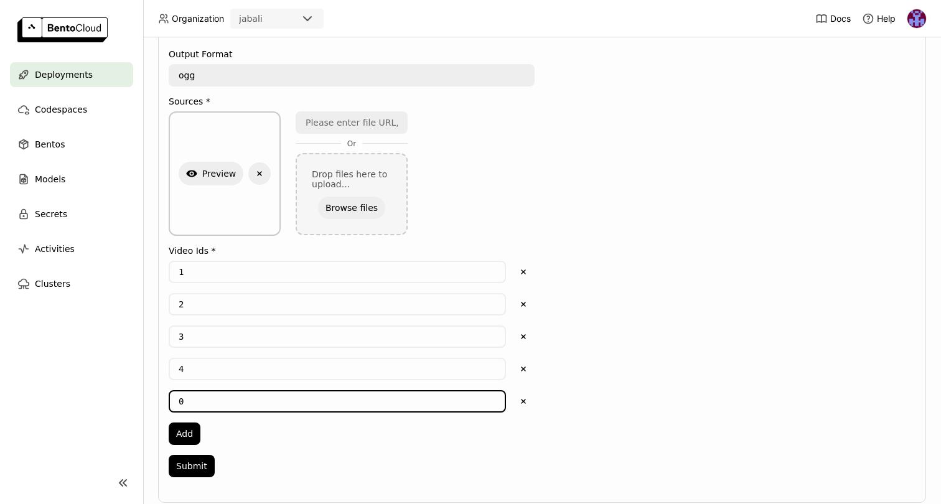
drag, startPoint x: 188, startPoint y: 399, endPoint x: 121, endPoint y: 401, distance: 67.2
click at [121, 401] on main "Deployments Codespaces Bentos Models Secrets Activities Clusters Deployments > …" at bounding box center [470, 252] width 941 height 504
type input "5"
click at [187, 429] on button "Add" at bounding box center [185, 433] width 32 height 22
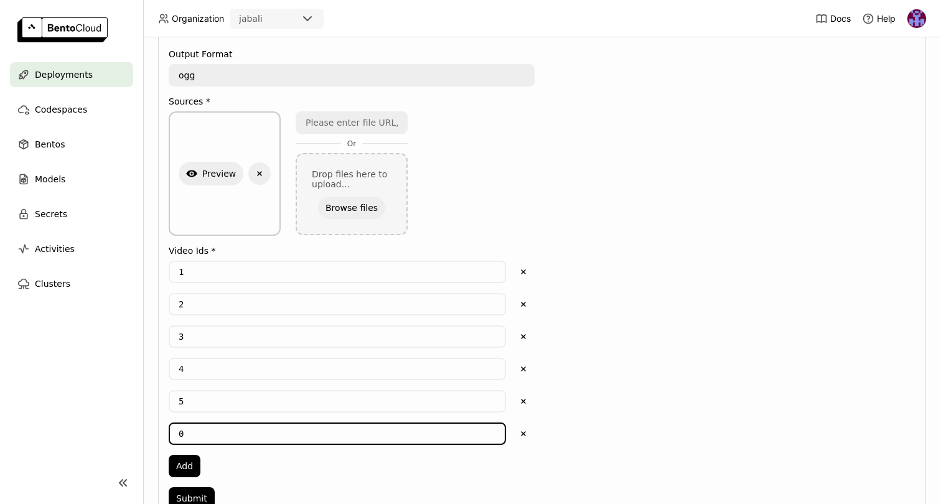
drag, startPoint x: 195, startPoint y: 431, endPoint x: 152, endPoint y: 440, distance: 44.4
click at [131, 433] on main "Deployments Codespaces Bentos Models Secrets Activities Clusters Deployments > …" at bounding box center [470, 252] width 941 height 504
type input "6"
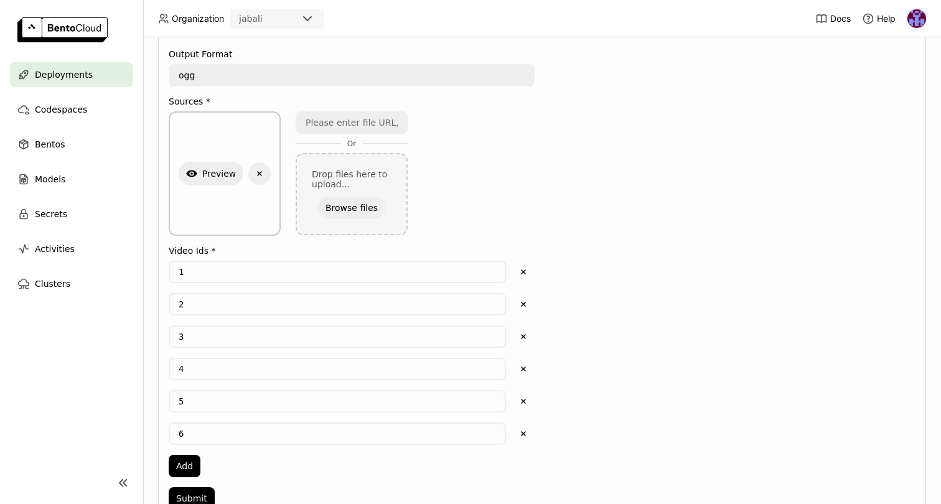
click at [254, 460] on div "1 Delete 2 Delete 3 Delete 4 Delete 5 Delete 6 Delete Add" at bounding box center [352, 369] width 366 height 216
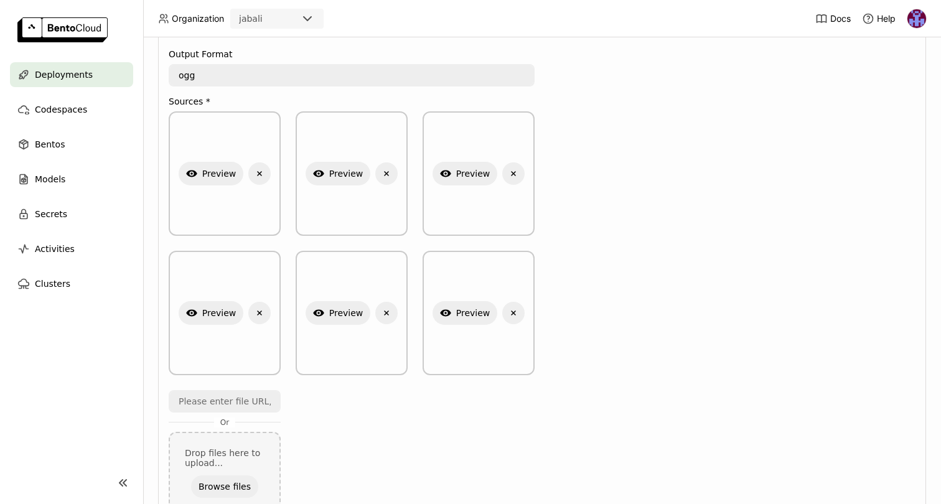
click at [537, 300] on div "Form Python CURL Output Format ogg ogg Sources * Show Preview Delete Show Previ…" at bounding box center [542, 398] width 747 height 793
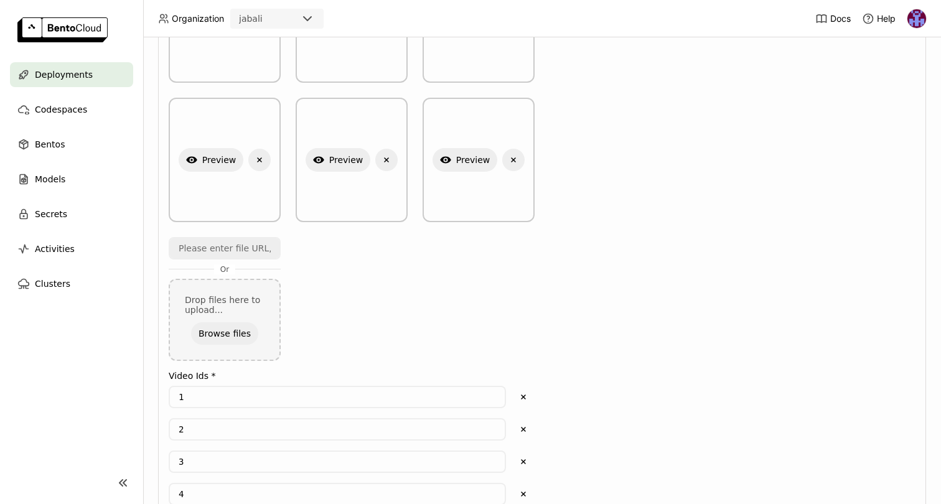
scroll to position [673, 0]
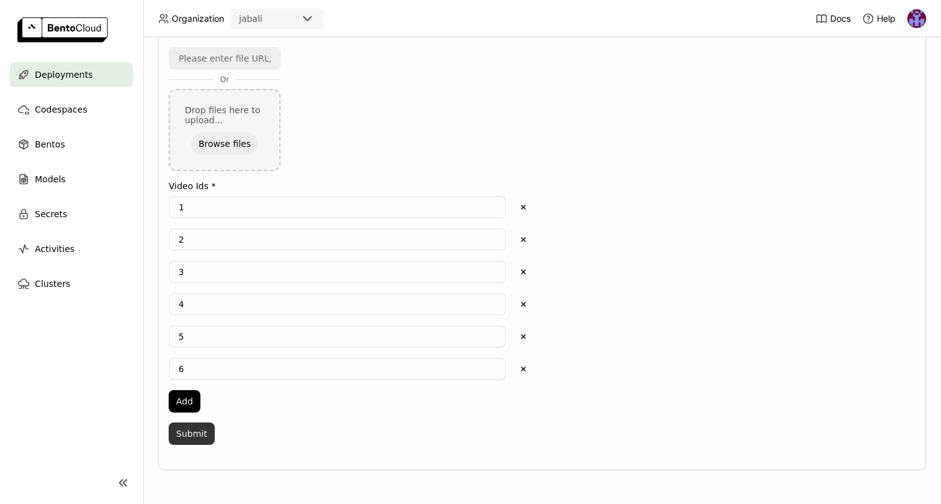
click at [200, 435] on button "Submit" at bounding box center [192, 433] width 46 height 22
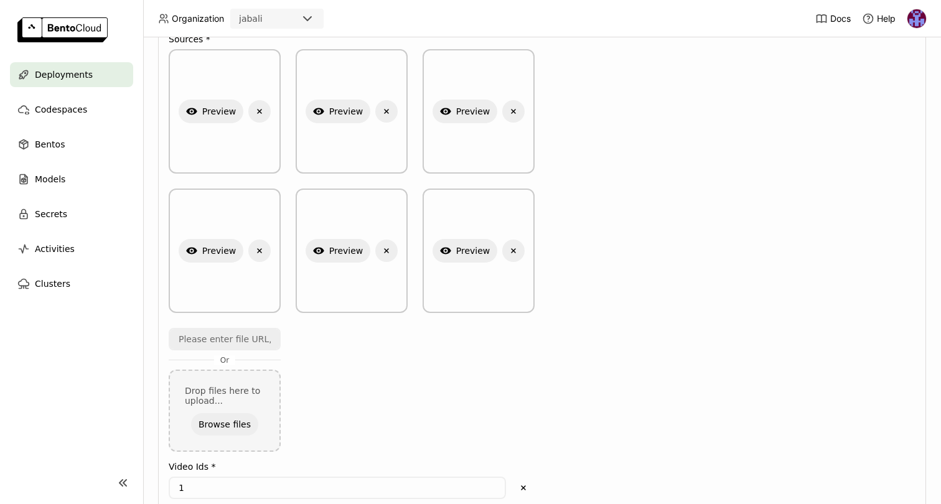
scroll to position [40, 0]
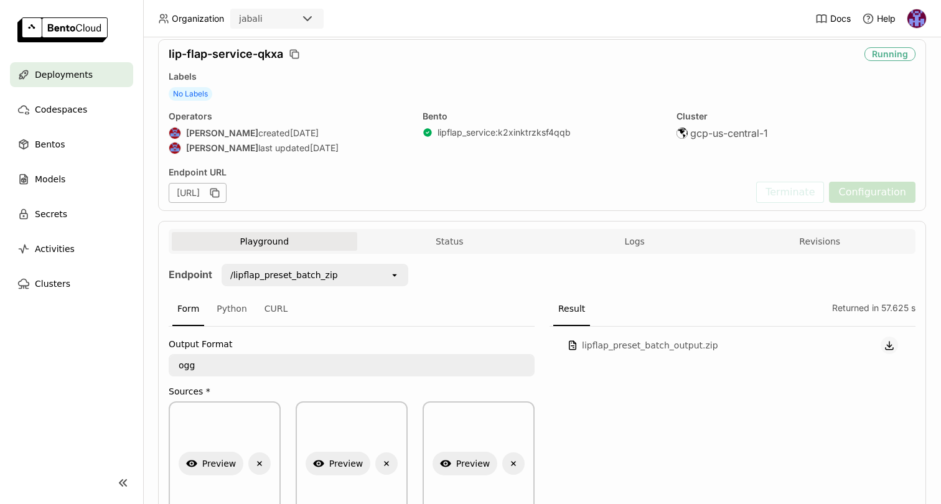
click at [884, 345] on icon "button" at bounding box center [888, 345] width 11 height 11
